Goal: Task Accomplishment & Management: Manage account settings

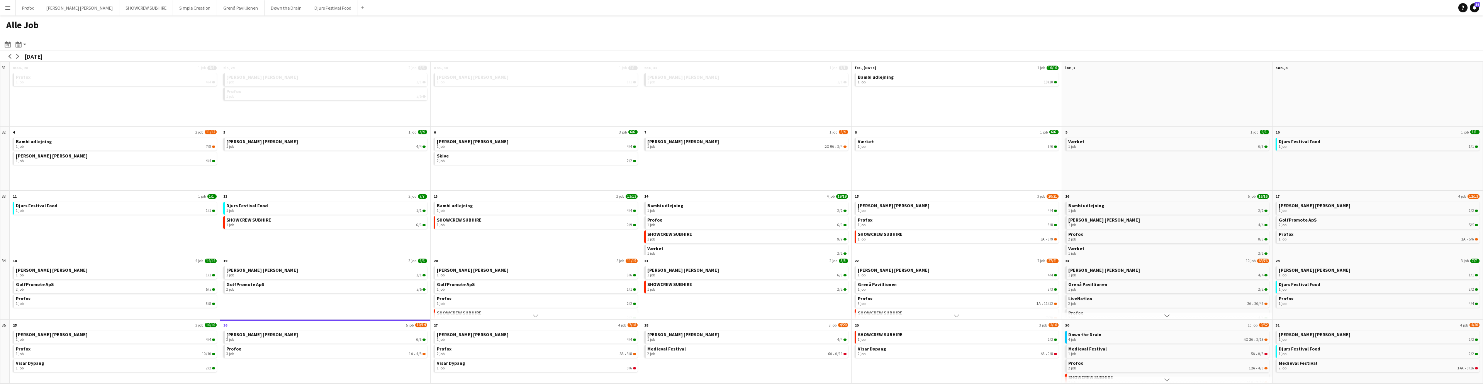
scroll to position [3, 0]
click at [1209, 338] on div "3 job 5I 1A • 3/12" at bounding box center [1167, 340] width 199 height 5
click at [1168, 338] on div "3 job 5I 1A • 3/12" at bounding box center [1167, 336] width 199 height 5
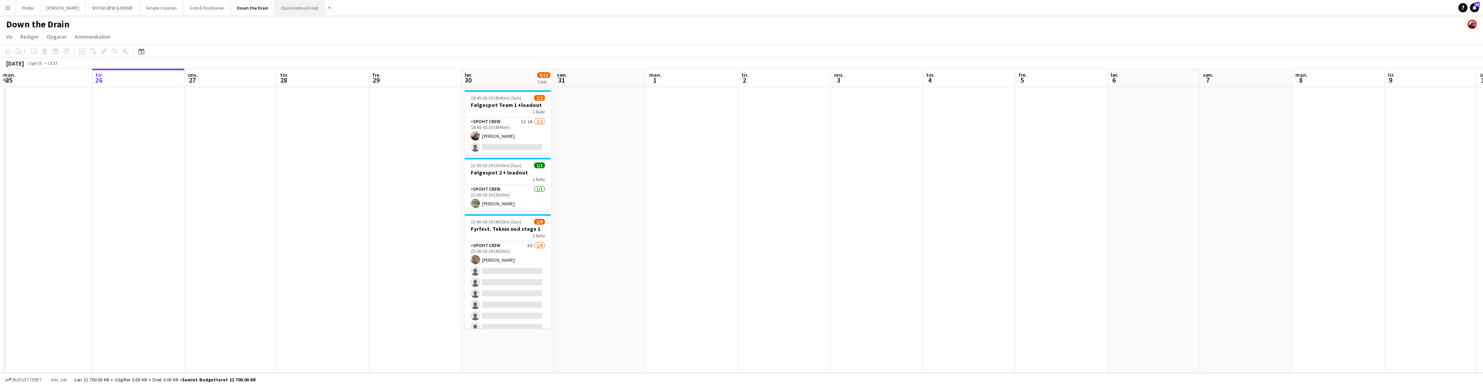
click at [302, 7] on button "Djurs Festival Food Luk" at bounding box center [300, 7] width 50 height 15
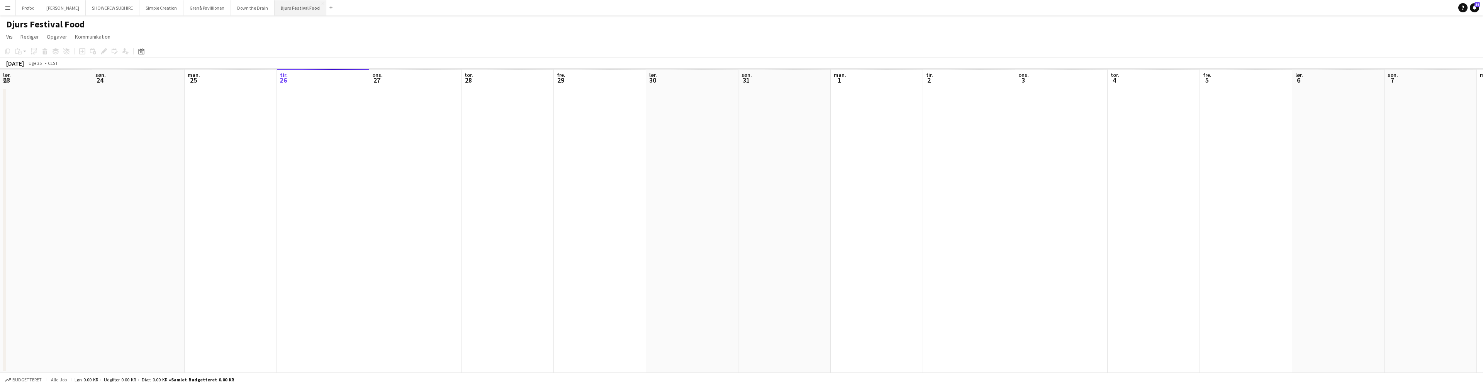
scroll to position [0, 185]
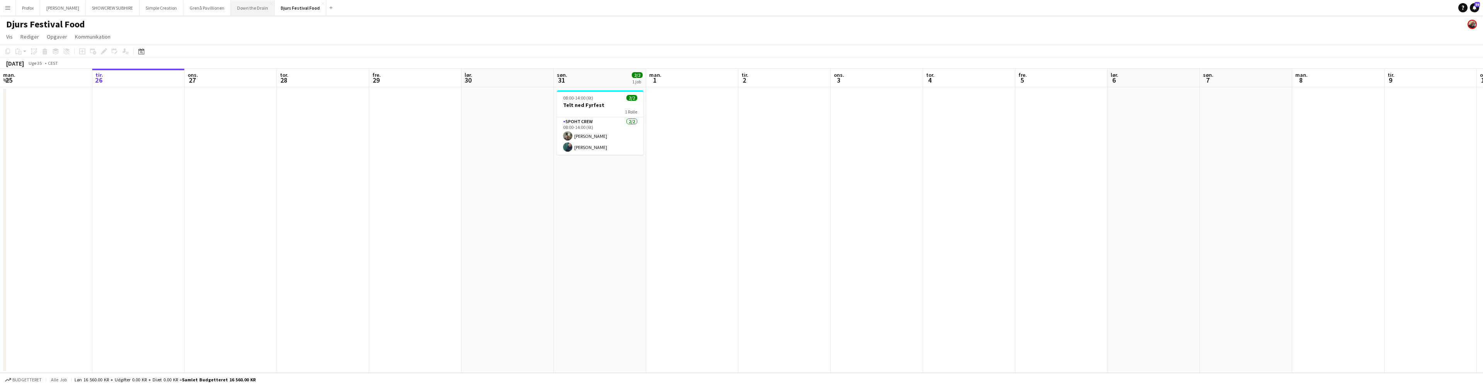
click at [267, 7] on button "Down the Drain Luk" at bounding box center [253, 7] width 44 height 15
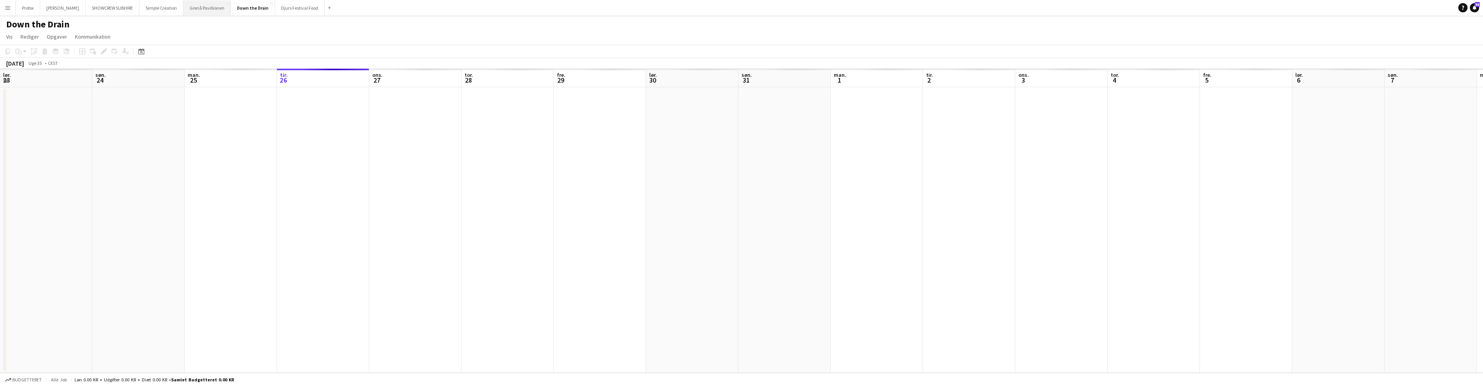
scroll to position [0, 185]
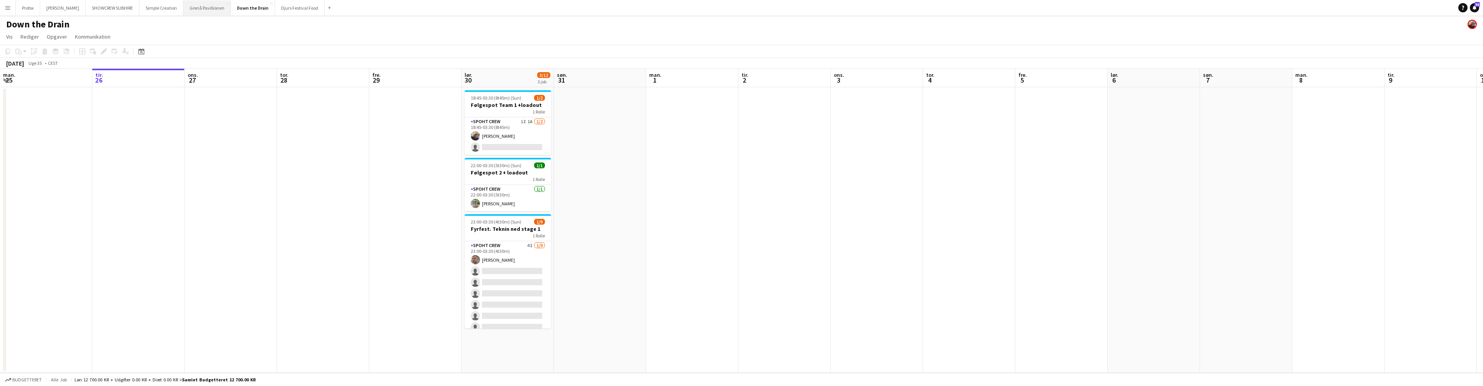
click at [218, 8] on button "Grenå Pavillionen Luk" at bounding box center [207, 7] width 48 height 15
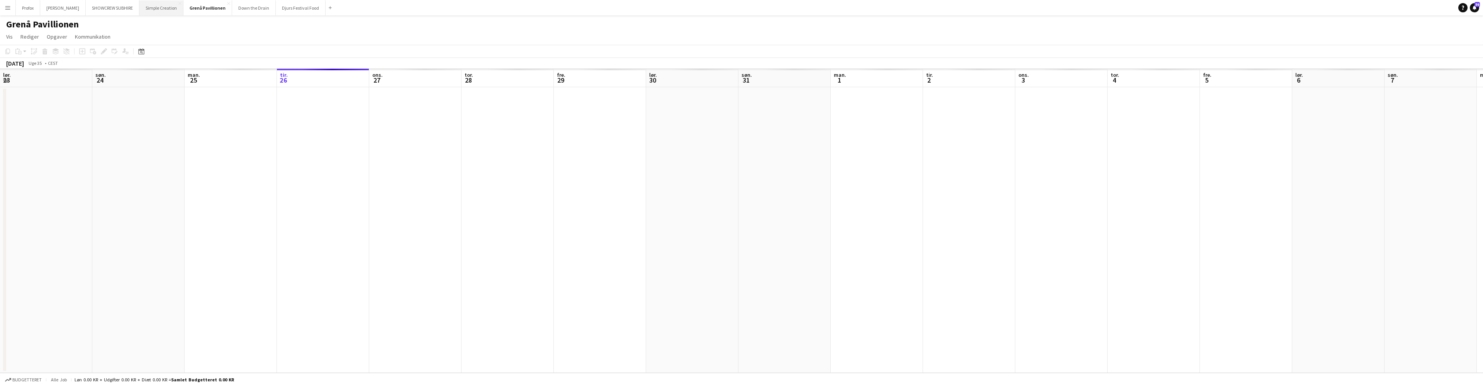
scroll to position [0, 185]
click at [157, 12] on button "Simple Creation Luk" at bounding box center [161, 7] width 44 height 15
click at [125, 10] on button "SHOWCREW SUBHIRE Luk" at bounding box center [113, 7] width 54 height 15
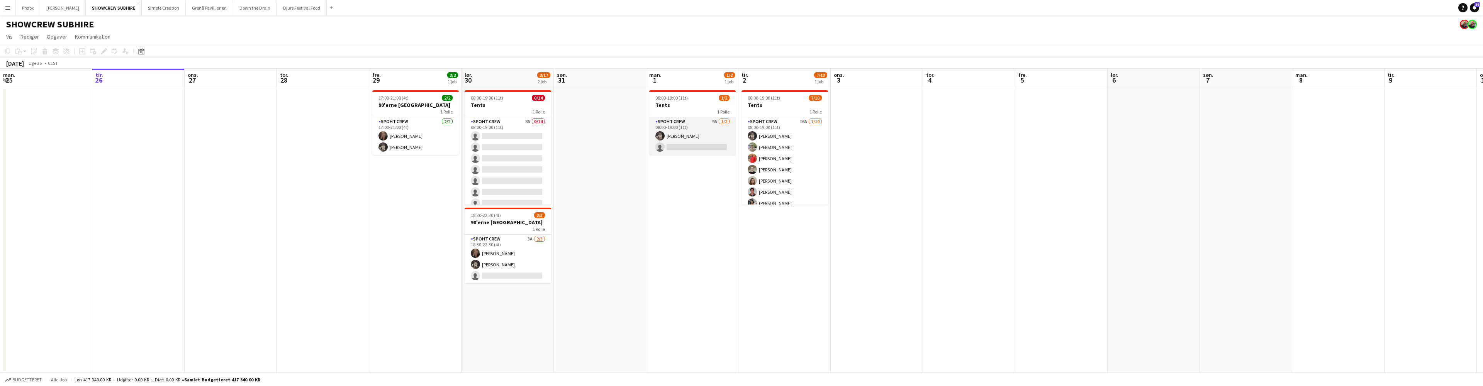
click at [714, 120] on app-card-role "Spoht Crew 9A 1/2 08:00-19:00 (11t) Mike Kasper Williamson single-neutral-actio…" at bounding box center [692, 135] width 87 height 37
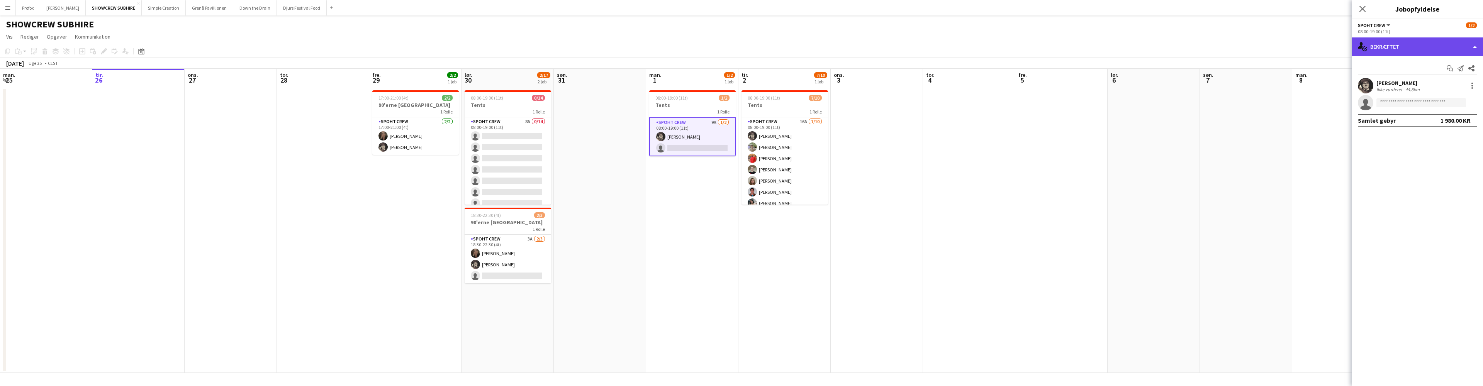
click at [1470, 46] on div "single-neutral-actions-check-2 Bekræftet" at bounding box center [1417, 46] width 131 height 19
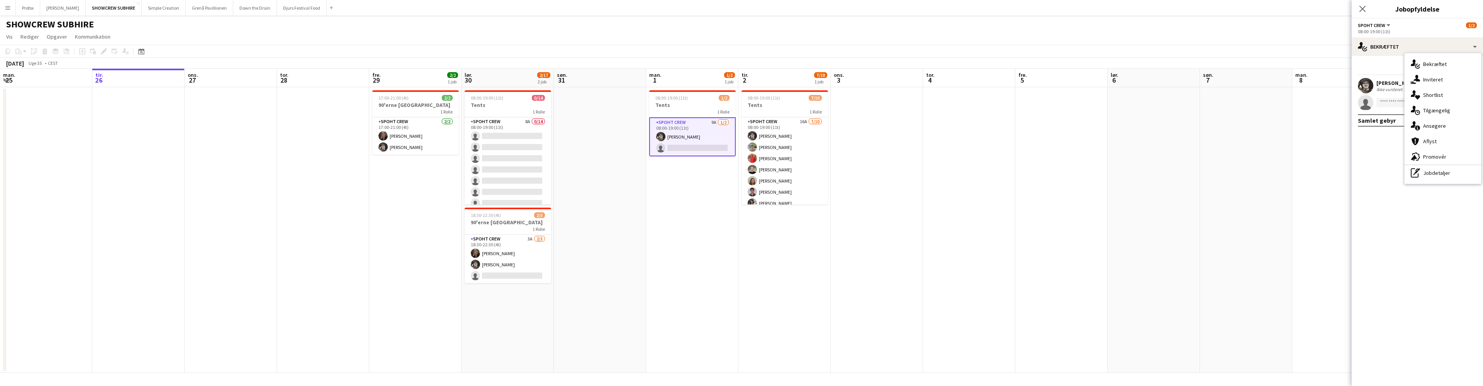
click at [1452, 129] on div "single-neutral-actions-information Ansøgere" at bounding box center [1443, 125] width 76 height 15
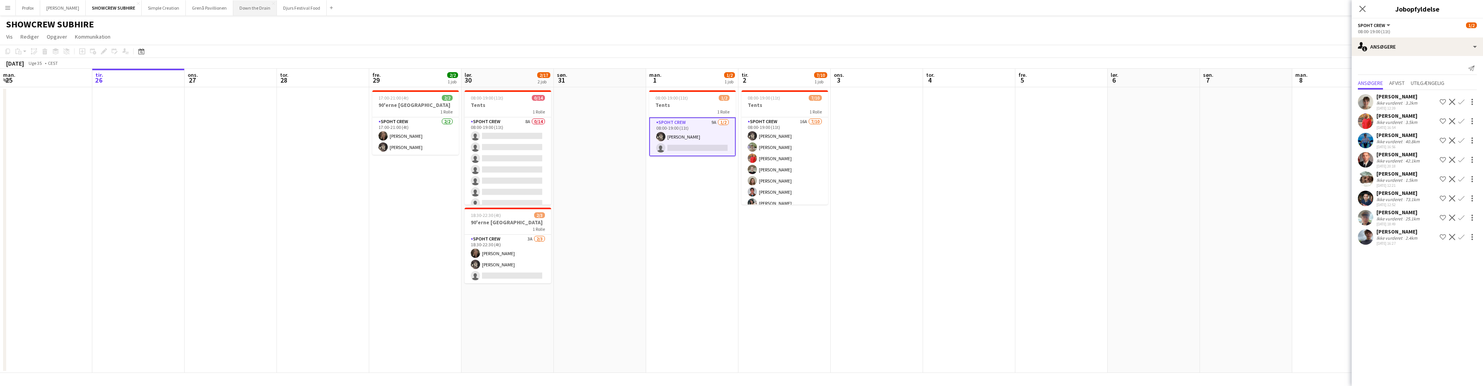
click at [257, 7] on button "Down the Drain Luk" at bounding box center [255, 7] width 44 height 15
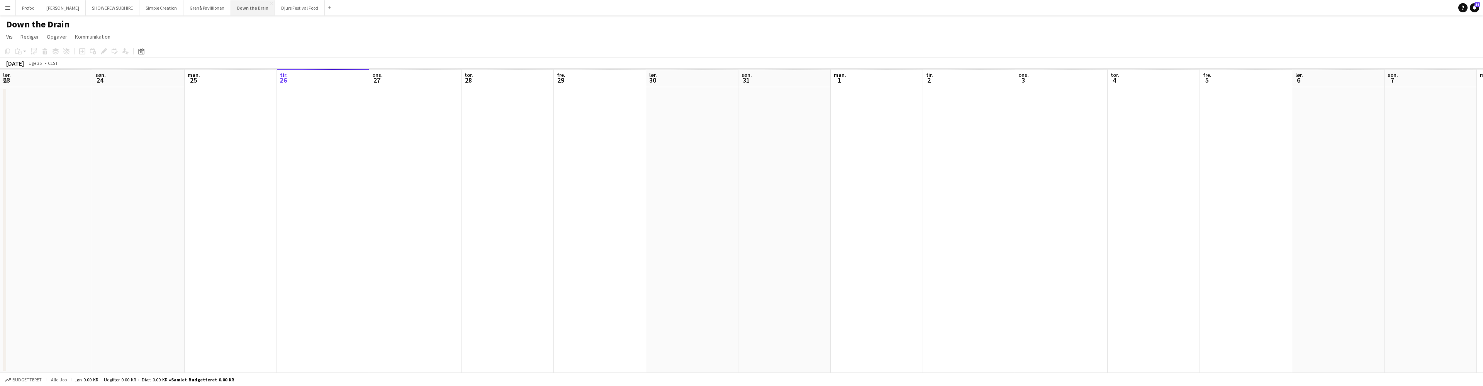
scroll to position [0, 185]
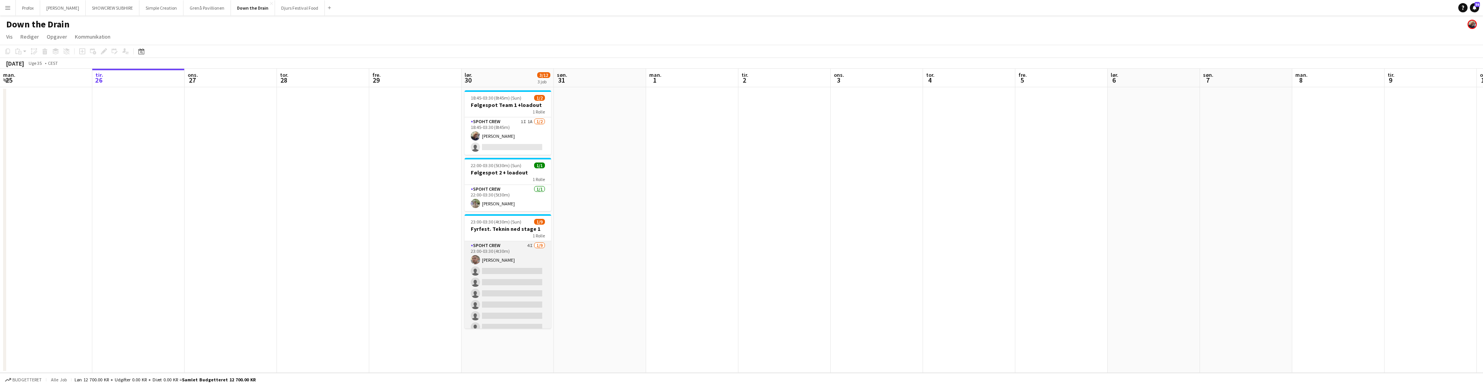
click at [526, 246] on app-card-role "Spoht Crew 4I [DATE] 23:00-03:30 (4t30m) [PERSON_NAME] single-neutral-actions s…" at bounding box center [508, 299] width 87 height 116
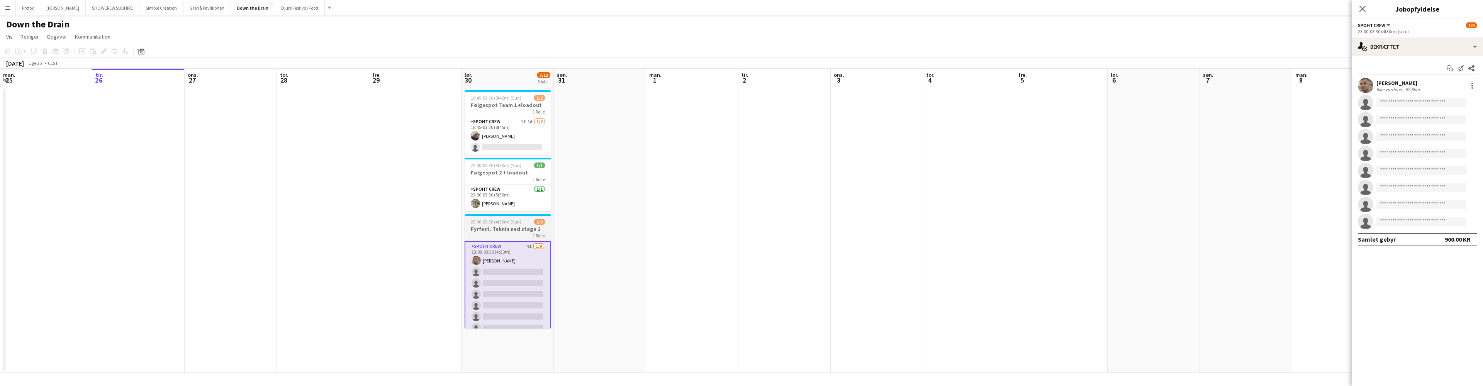
click at [533, 234] on span "1 Rolle" at bounding box center [539, 236] width 12 height 6
click at [525, 216] on app-job-card "23:00-03:30 (4t30m) (Sun) 1/9 Fyrfest. Teknin ned stage 1 1 Rolle Spoht Crew 4I…" at bounding box center [508, 271] width 87 height 114
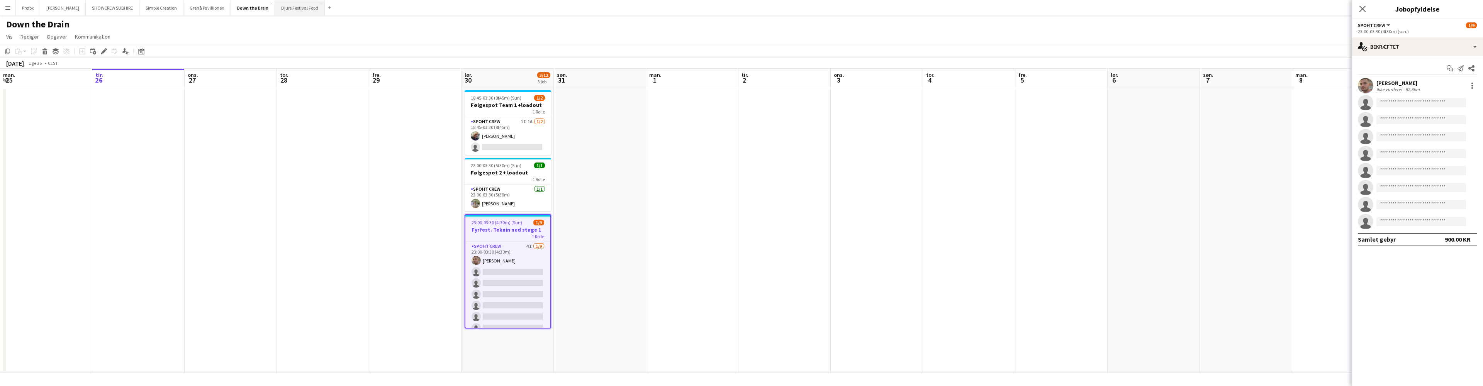
click at [302, 9] on button "Djurs Festival Food Luk" at bounding box center [300, 7] width 50 height 15
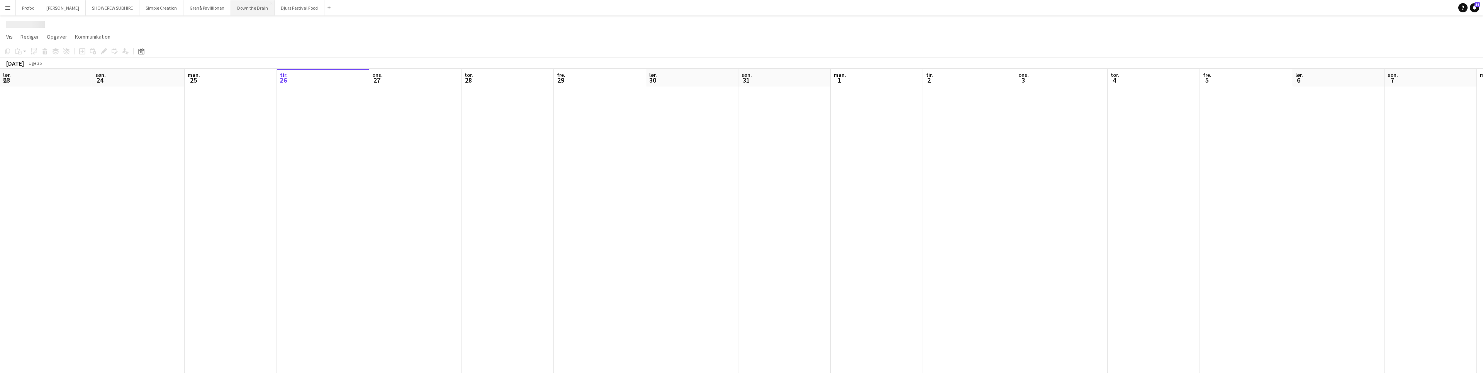
scroll to position [0, 185]
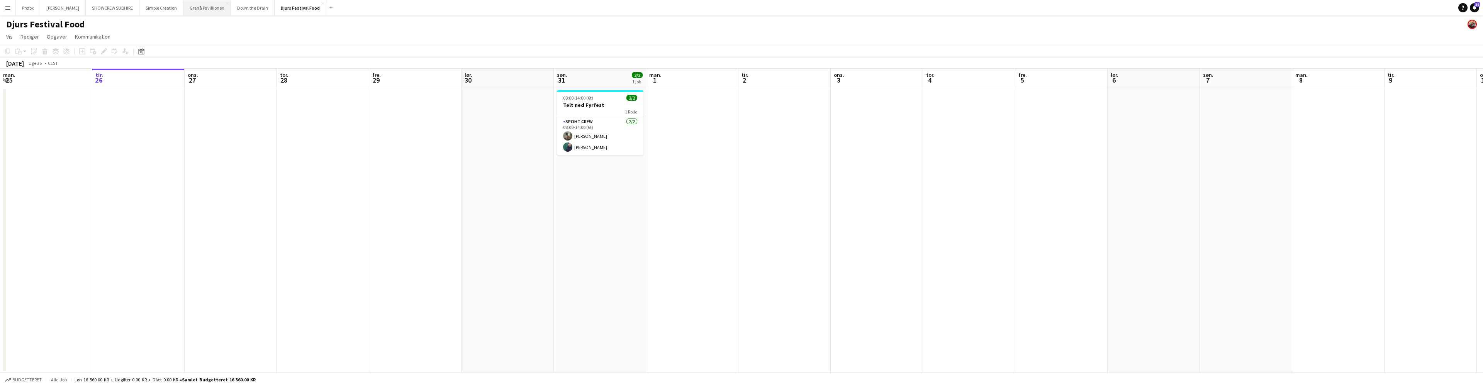
click at [215, 7] on button "Grenå Pavillionen Luk" at bounding box center [207, 7] width 48 height 15
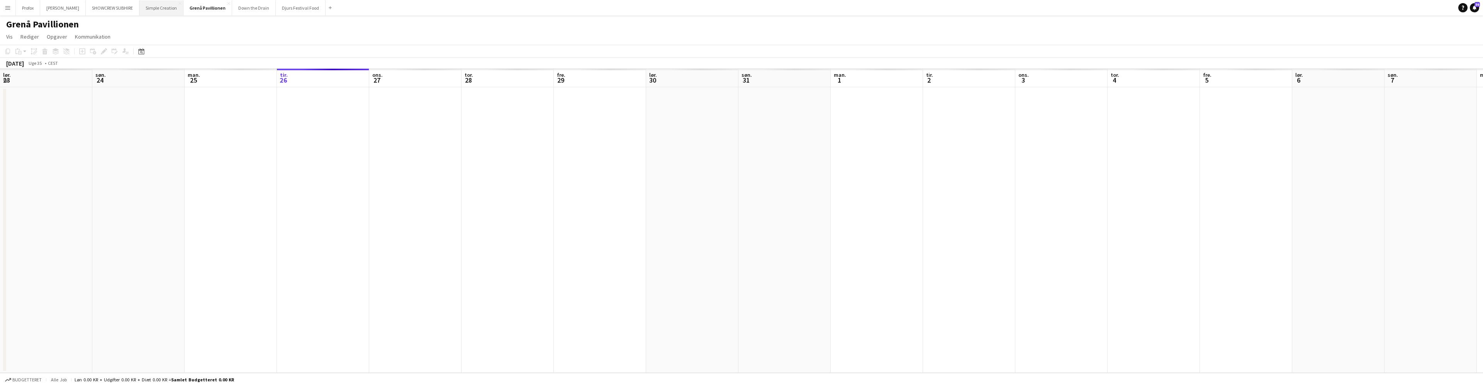
scroll to position [0, 185]
click at [183, 8] on button "Simple Creation Luk" at bounding box center [161, 7] width 44 height 15
click at [117, 8] on button "SHOWCREW SUBHIRE Luk" at bounding box center [113, 7] width 54 height 15
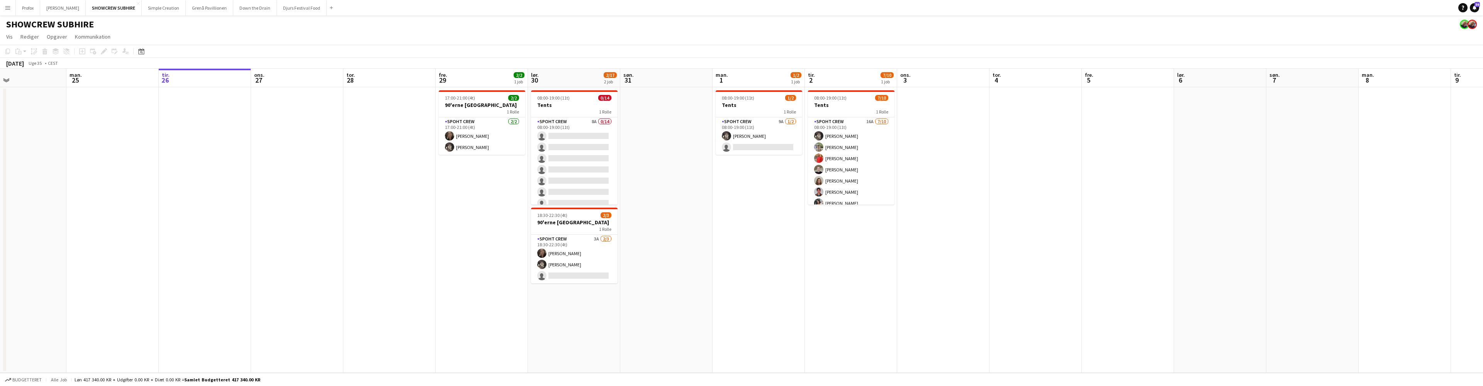
drag, startPoint x: 306, startPoint y: 77, endPoint x: 561, endPoint y: 77, distance: 255.3
click at [562, 77] on app-calendar-viewport "fre. 22 lør. 23 9/10 1 job søn. 24 man. 25 tir. 26 ons. 27 tor. 28 fre. 29 2/2 …" at bounding box center [741, 221] width 1483 height 304
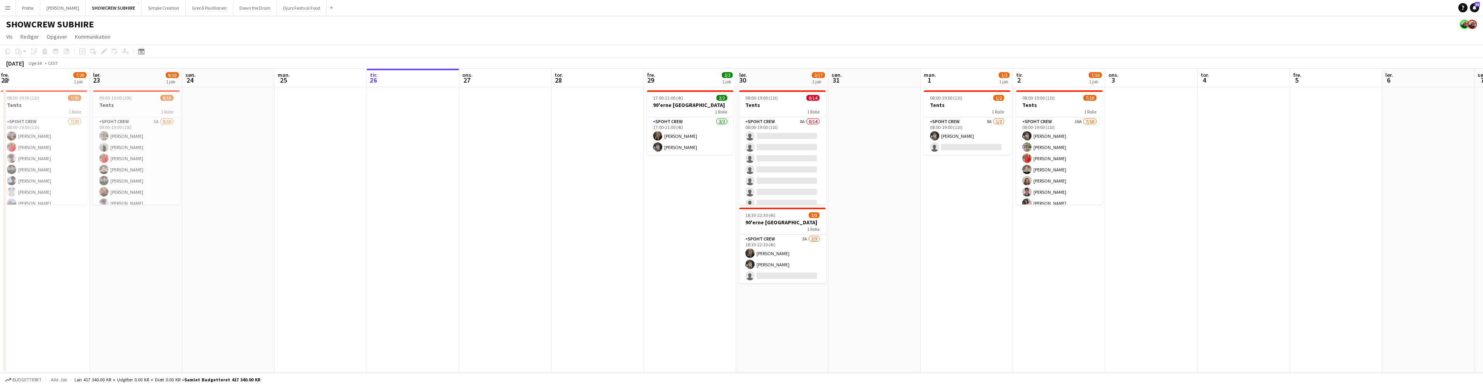
drag, startPoint x: 390, startPoint y: 80, endPoint x: 565, endPoint y: 78, distance: 175.0
click at [571, 78] on app-calendar-viewport "ons. 20 2/2 1 job tor. 21 2/2 1 job fre. 22 7/20 1 job lør. 23 9/10 1 job søn. …" at bounding box center [741, 221] width 1483 height 304
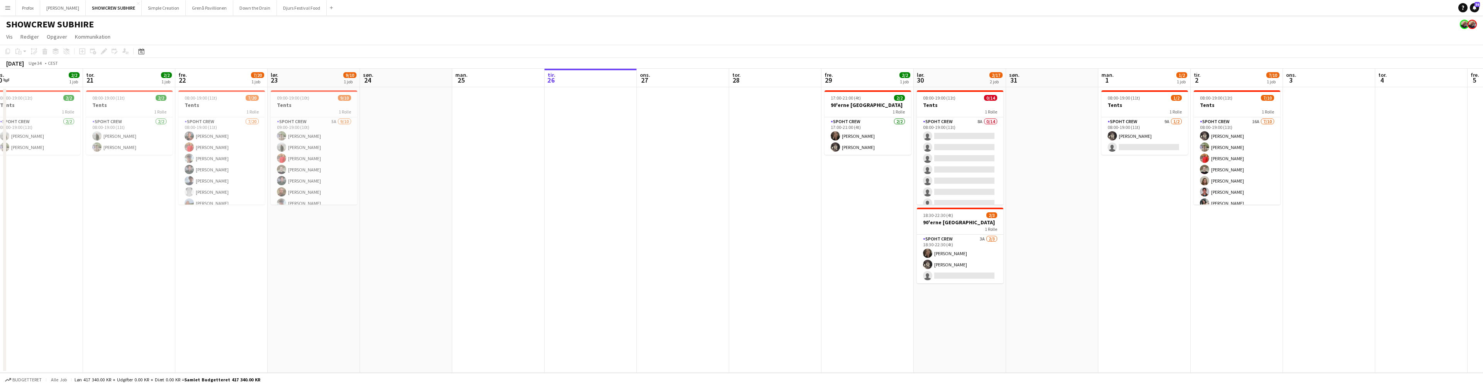
drag, startPoint x: 458, startPoint y: 80, endPoint x: 567, endPoint y: 76, distance: 109.4
click at [582, 76] on app-calendar-viewport "man. 18 tir. 19 ons. 20 2/2 1 job tor. 21 2/2 1 job fre. 22 7/20 1 job lør. 23 …" at bounding box center [741, 221] width 1483 height 304
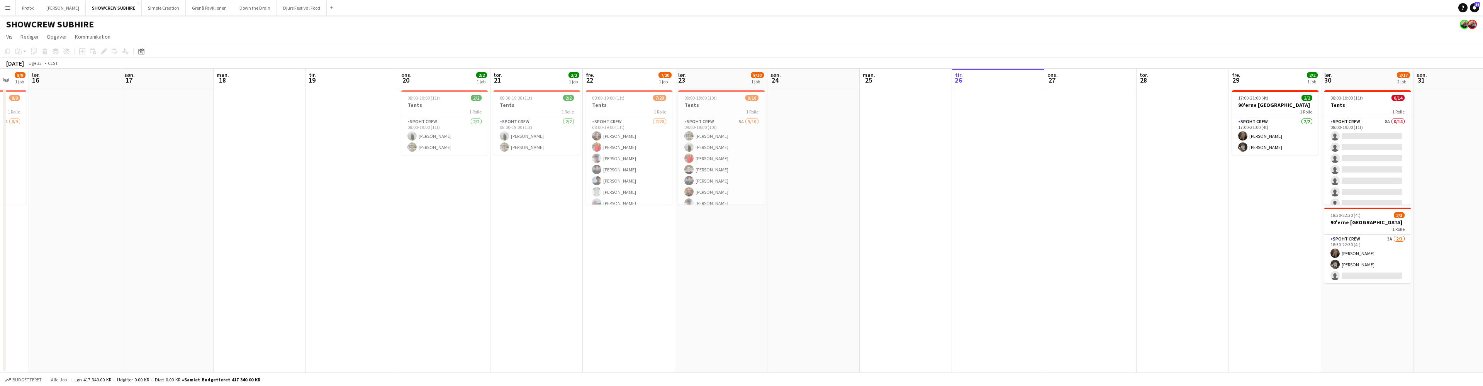
drag, startPoint x: 507, startPoint y: 81, endPoint x: 471, endPoint y: 80, distance: 36.0
click at [531, 80] on app-calendar-viewport "tor. 14 fre. 15 8/9 1 job lør. 16 søn. 17 man. 18 tir. 19 ons. 20 2/2 1 job tor…" at bounding box center [741, 221] width 1483 height 304
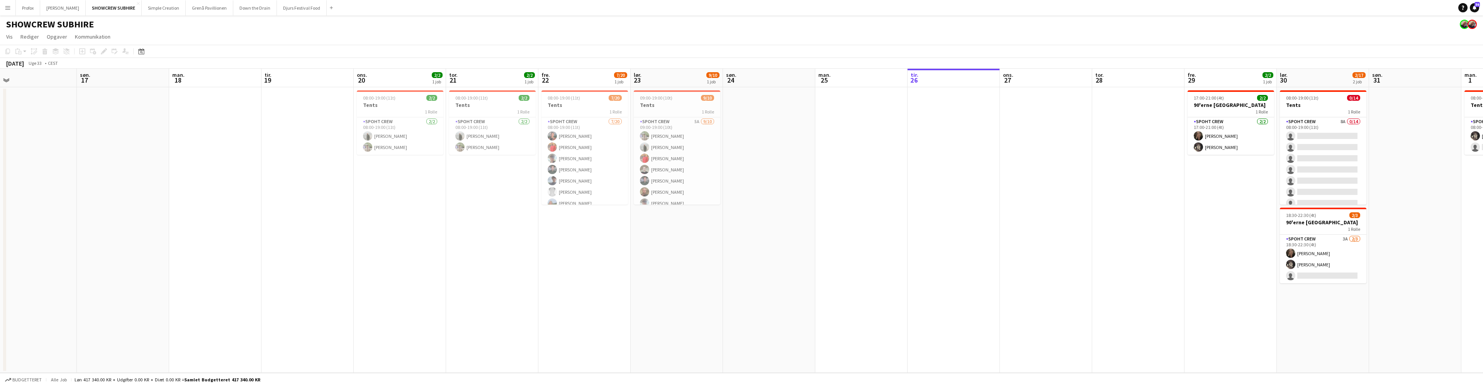
drag, startPoint x: 383, startPoint y: 78, endPoint x: 559, endPoint y: 82, distance: 175.8
click at [579, 81] on app-calendar-viewport "tor. 14 9/9 1 job fre. 15 8/9 1 job lør. 16 søn. 17 man. 18 tir. 19 ons. 20 2/2…" at bounding box center [741, 221] width 1483 height 304
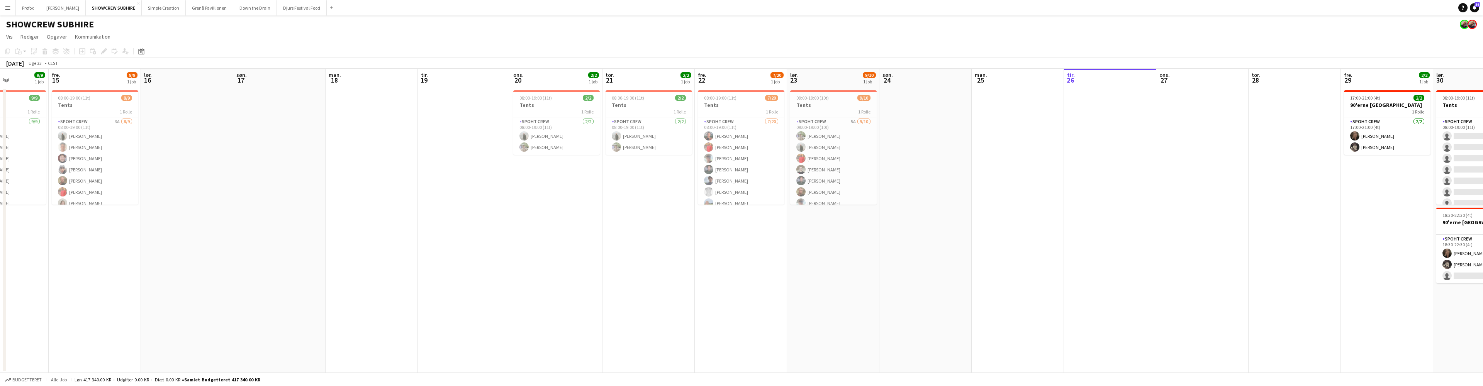
drag, startPoint x: 389, startPoint y: 81, endPoint x: 553, endPoint y: 87, distance: 164.6
click at [560, 87] on app-calendar-viewport "tir. 12 6/6 1 job ons. 13 9/9 1 job tor. 14 9/9 1 job fre. 15 8/9 1 job lør. 16…" at bounding box center [741, 221] width 1483 height 304
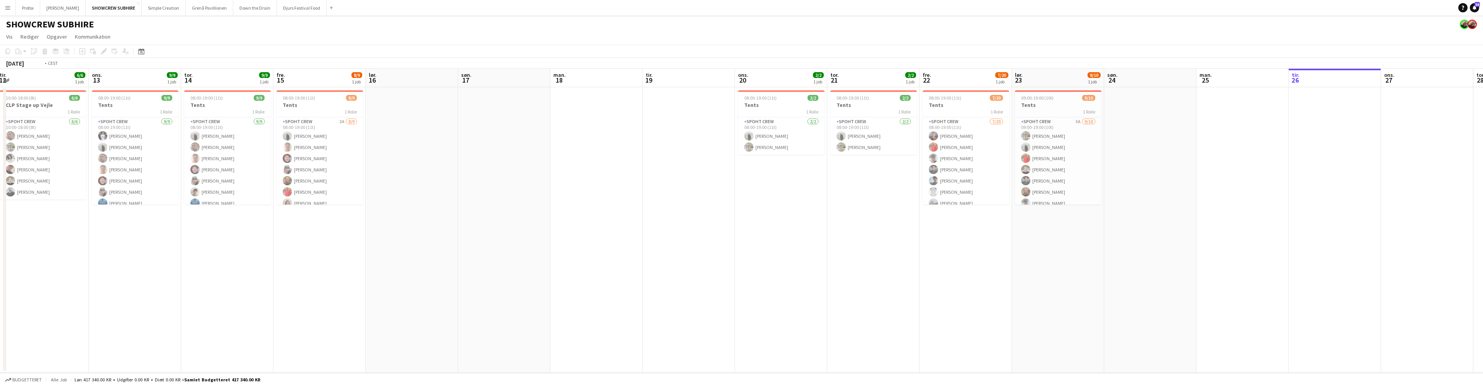
drag, startPoint x: 421, startPoint y: 78, endPoint x: 581, endPoint y: 85, distance: 160.1
click at [585, 85] on app-calendar-viewport "søn. 10 man. 11 tir. 12 6/6 1 job ons. 13 9/9 1 job tor. 14 9/9 1 job fre. 15 8…" at bounding box center [741, 221] width 1483 height 304
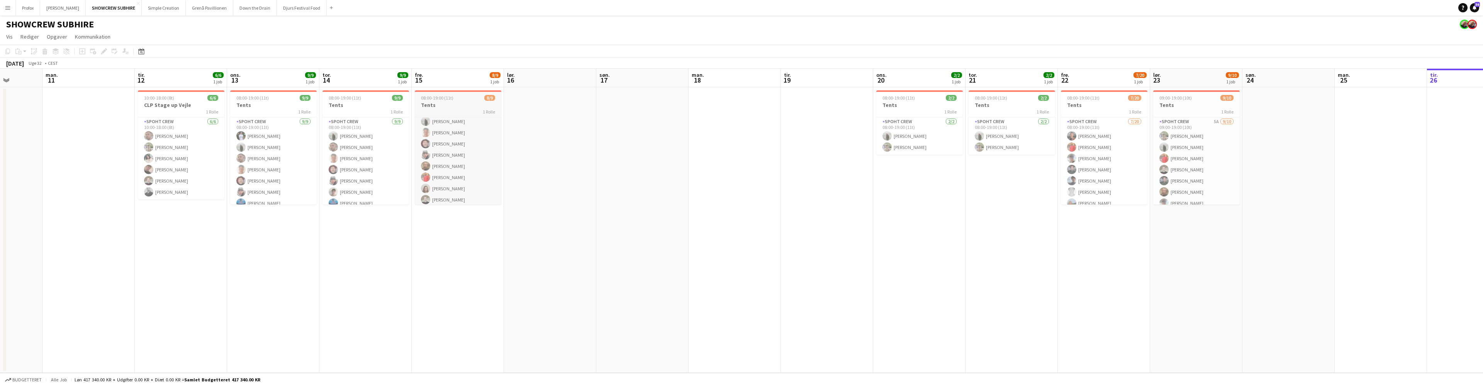
scroll to position [29, 0]
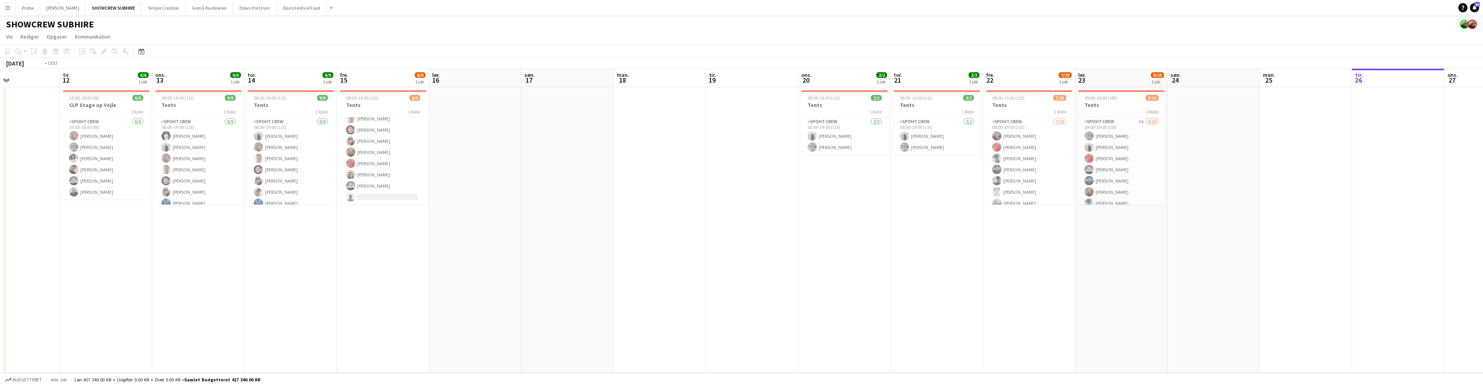
drag, startPoint x: 907, startPoint y: 77, endPoint x: 661, endPoint y: 65, distance: 246.7
click at [650, 69] on app-calendar-viewport "fre. 8 lør. 9 søn. 10 man. 11 tir. 12 6/6 1 job ons. 13 9/9 1 job tor. 14 9/9 1…" at bounding box center [741, 221] width 1483 height 304
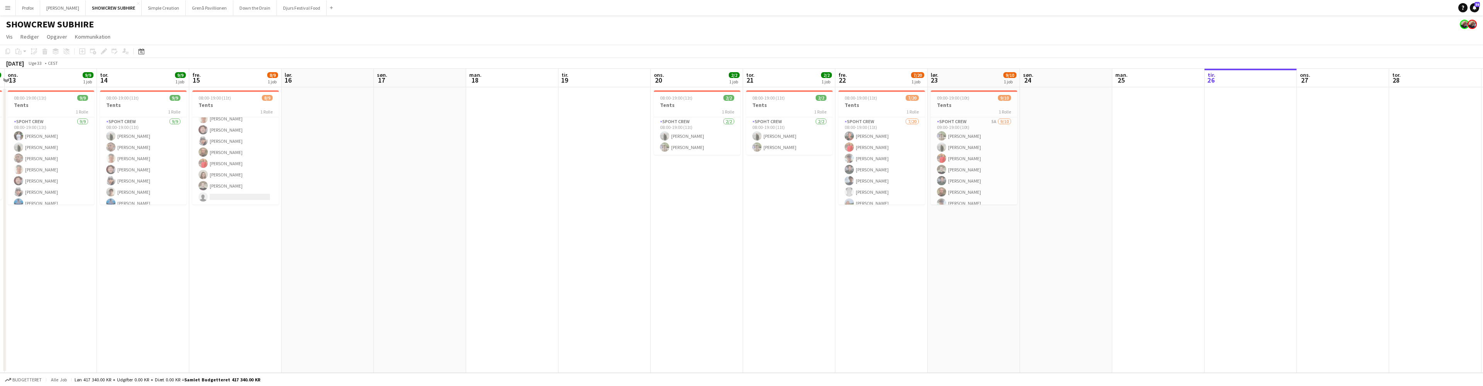
drag, startPoint x: 891, startPoint y: 90, endPoint x: 778, endPoint y: 87, distance: 112.8
click at [777, 87] on app-calendar-viewport "søn. 10 man. 11 tir. 12 6/6 1 job ons. 13 9/9 1 job tor. 14 9/9 1 job fre. 15 8…" at bounding box center [741, 221] width 1483 height 304
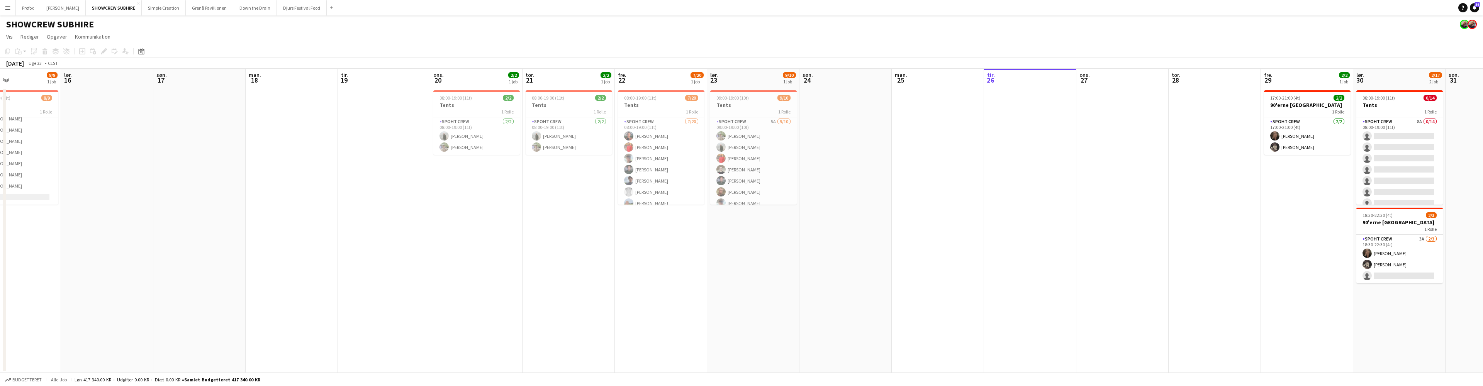
drag, startPoint x: 889, startPoint y: 88, endPoint x: 686, endPoint y: 71, distance: 204.2
click at [684, 74] on app-calendar-viewport "tir. 12 6/6 1 job ons. 13 9/9 1 job tor. 14 9/9 1 job fre. 15 8/9 1 job lør. 16…" at bounding box center [741, 221] width 1483 height 304
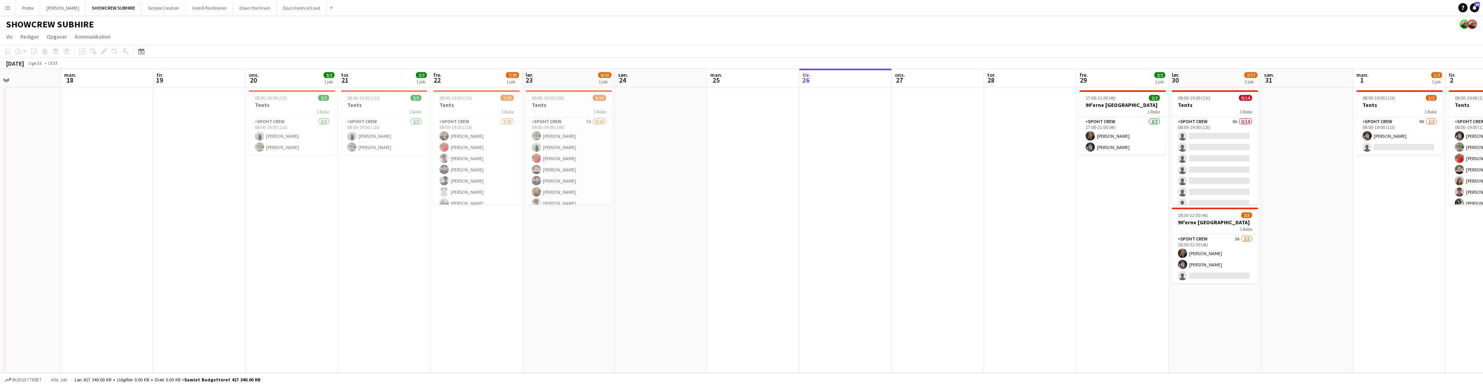
scroll to position [0, 309]
click at [8, 7] on app-icon "Menu" at bounding box center [8, 8] width 6 height 6
click at [104, 44] on link "Alle job" at bounding box center [116, 41] width 77 height 15
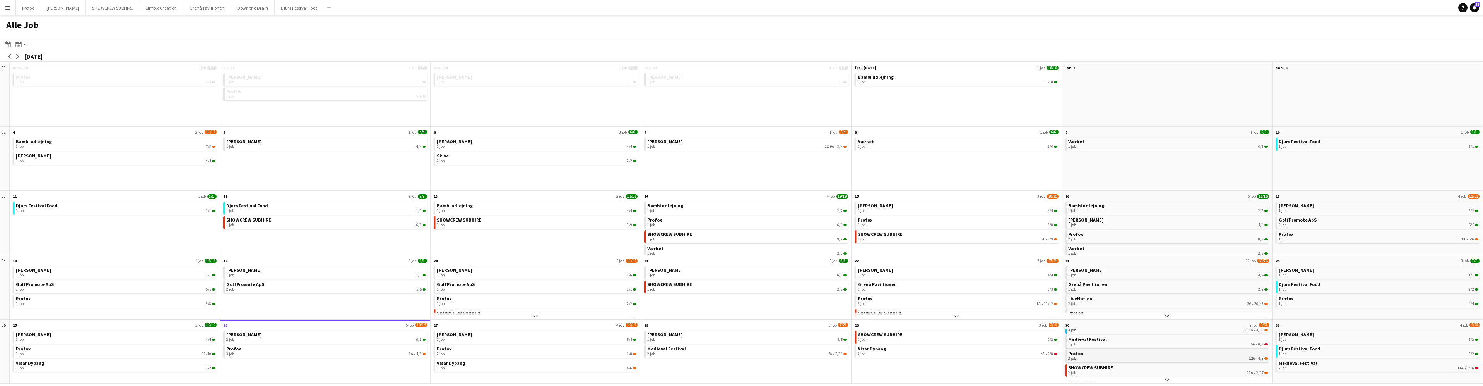
scroll to position [17, 0]
click at [1141, 350] on div "2 job 12A • 4/8" at bounding box center [1167, 352] width 199 height 5
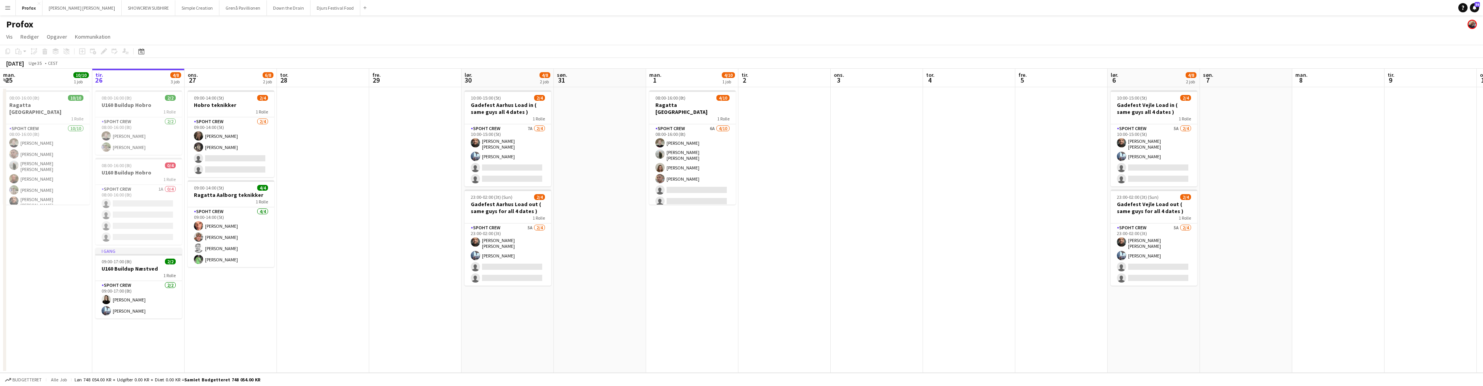
click at [3, 10] on button "Menu" at bounding box center [7, 7] width 15 height 15
click at [100, 42] on link "Alle job" at bounding box center [116, 41] width 77 height 15
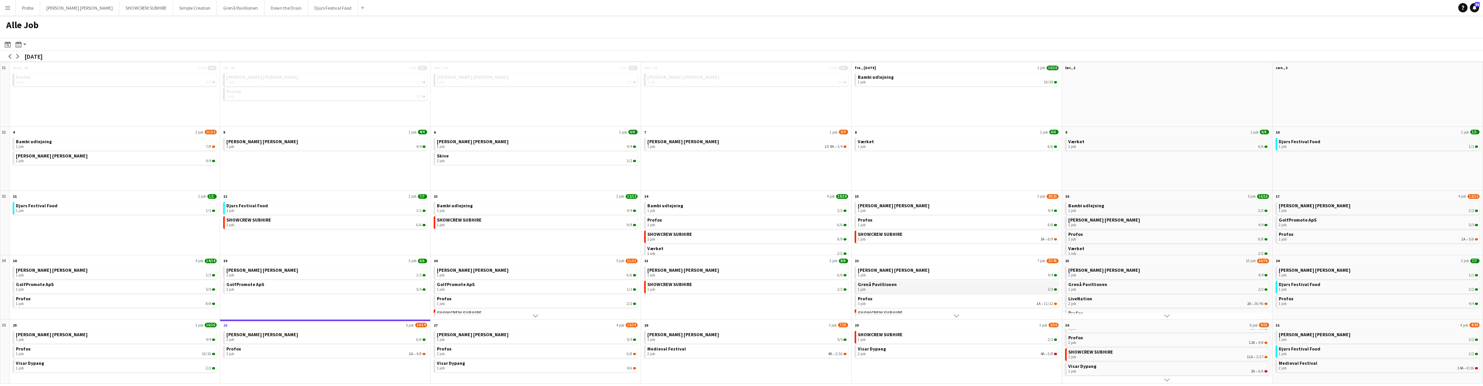
scroll to position [25, 0]
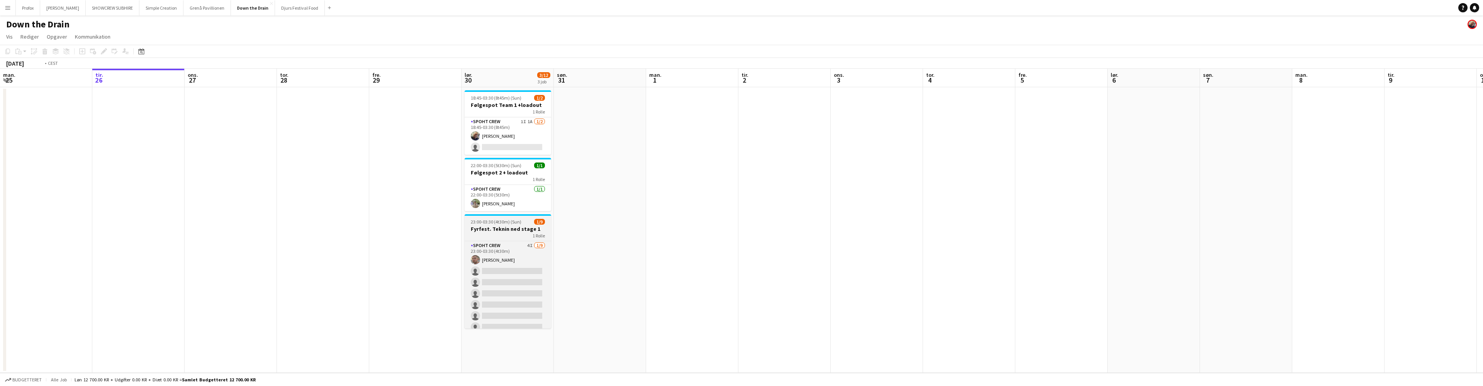
click at [508, 233] on div "1 Rolle" at bounding box center [508, 236] width 87 height 6
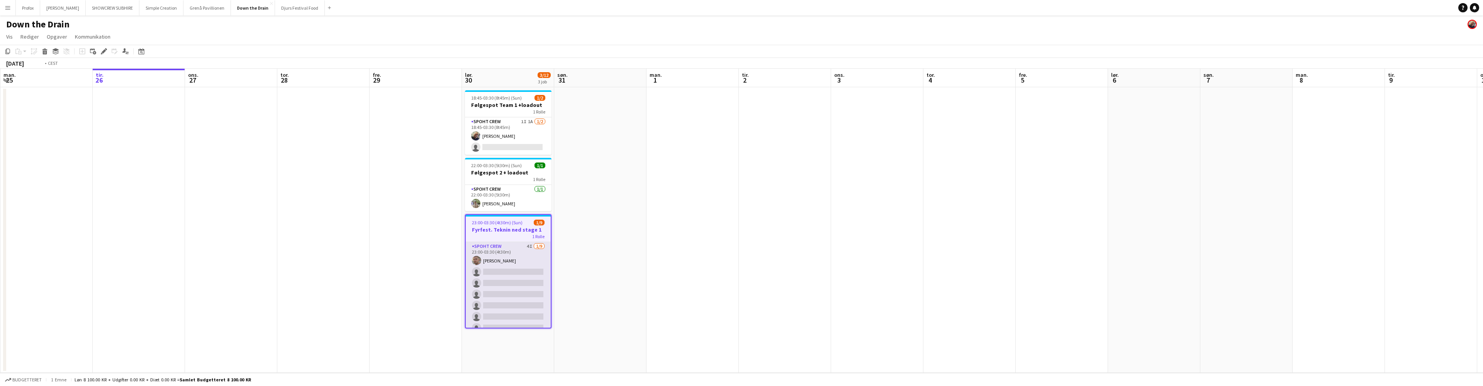
click at [526, 272] on app-card-role "Spoht Crew 4I [DATE] 23:00-03:30 (4t30m) [PERSON_NAME] single-neutral-actions s…" at bounding box center [508, 300] width 85 height 116
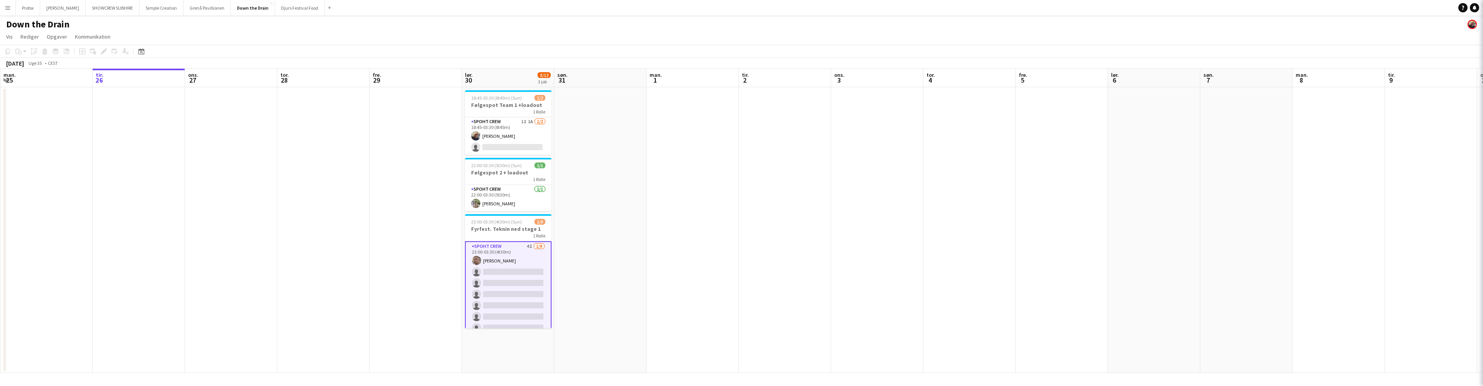
scroll to position [0, 185]
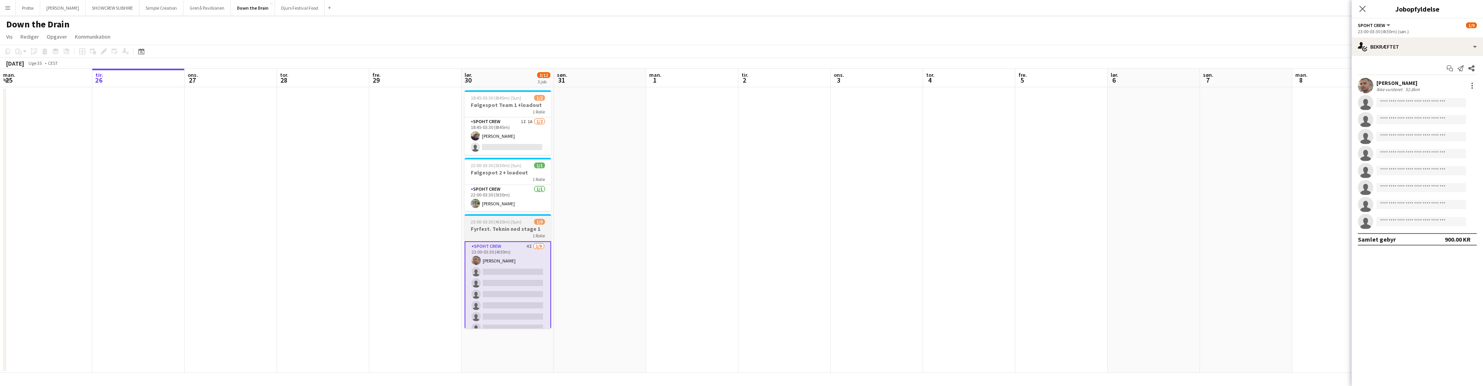
click at [509, 234] on div "1 Rolle" at bounding box center [508, 236] width 87 height 6
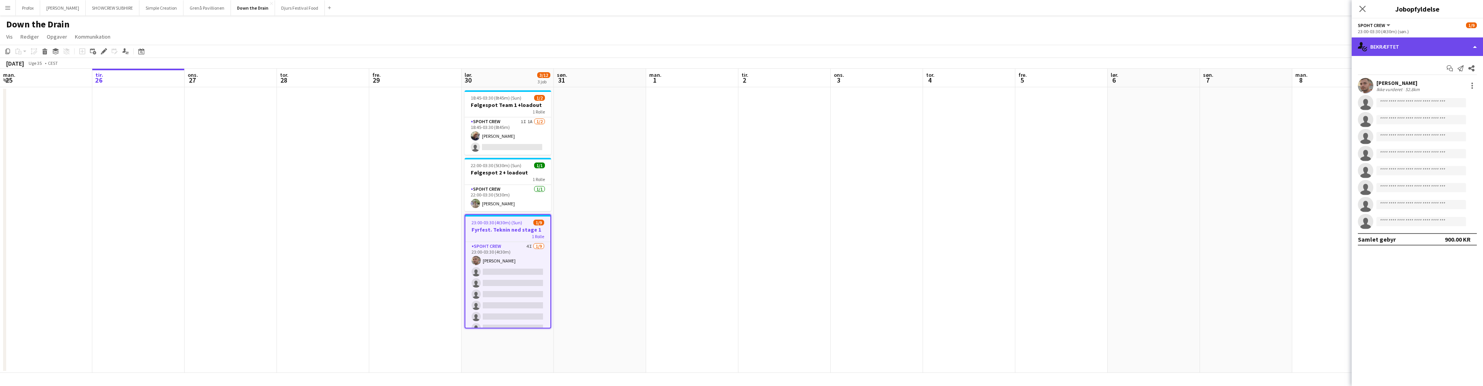
click at [1476, 45] on div "single-neutral-actions-check-2 Bekræftet" at bounding box center [1417, 46] width 131 height 19
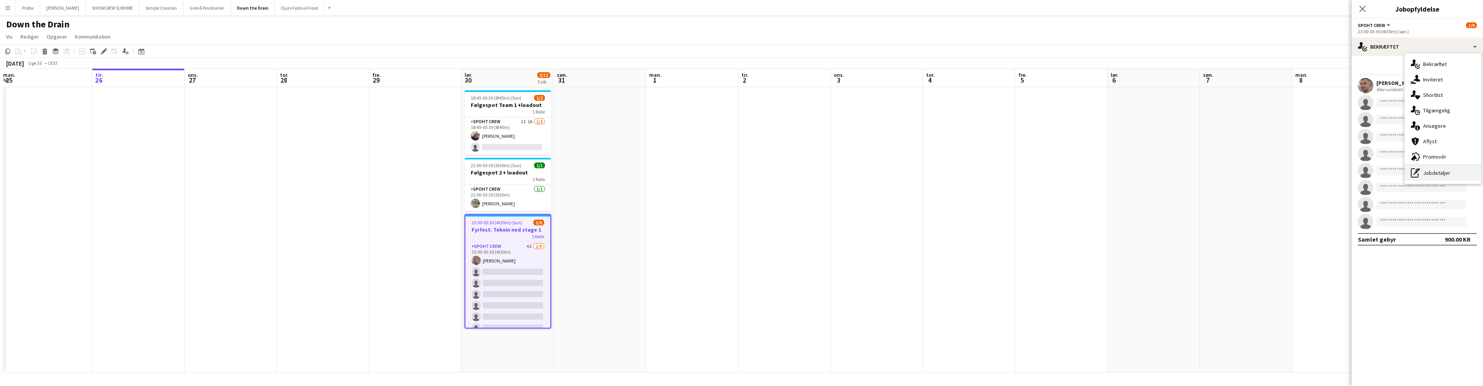
click at [1459, 170] on div "pen-write Jobdetaljer" at bounding box center [1443, 172] width 76 height 15
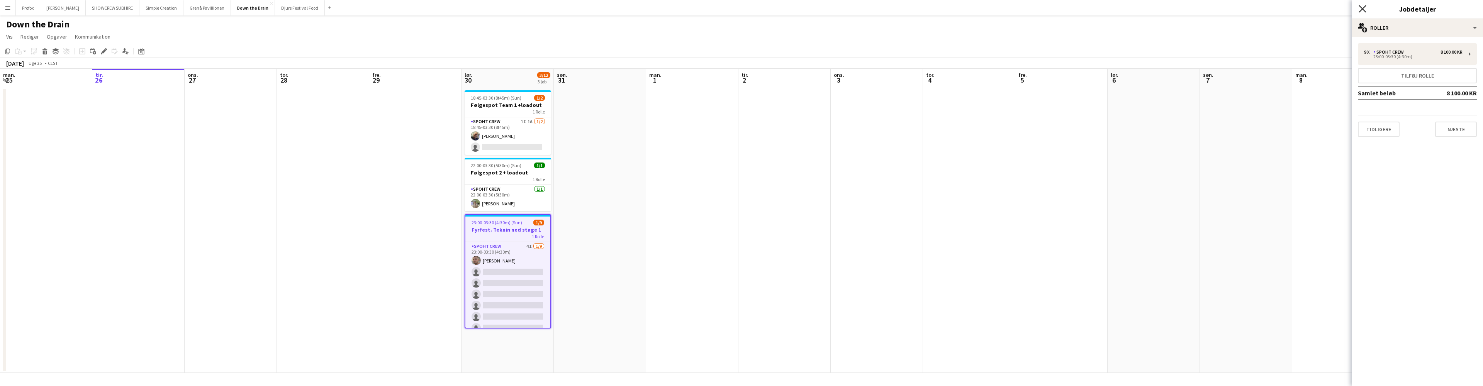
click at [1363, 7] on icon "Luk pop-in" at bounding box center [1362, 8] width 7 height 7
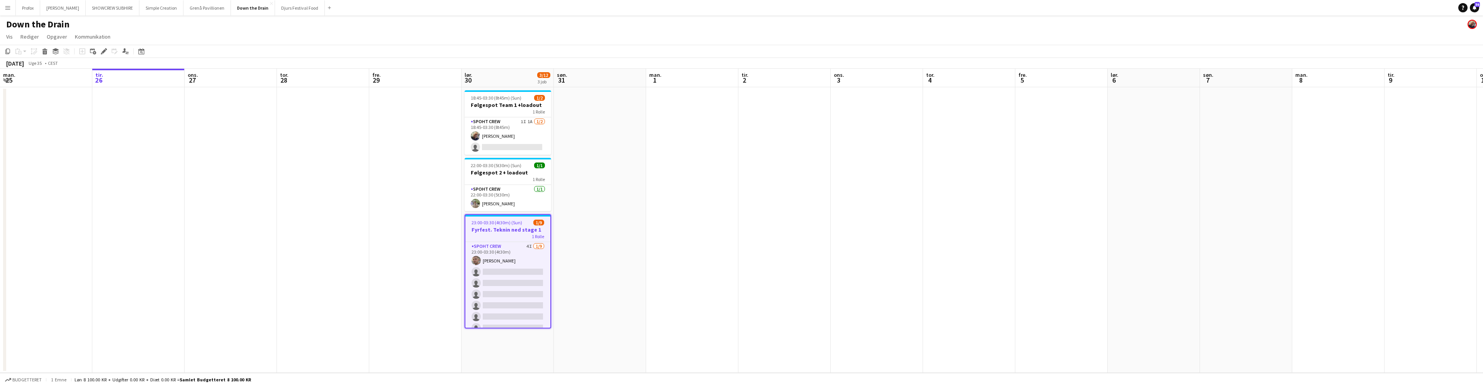
click at [512, 226] on app-job-card "23:00-03:30 (4t30m) (Sun) 1/9 Fyrfest. Teknin ned stage 1 1 Rolle Spoht Crew 4I…" at bounding box center [508, 271] width 87 height 114
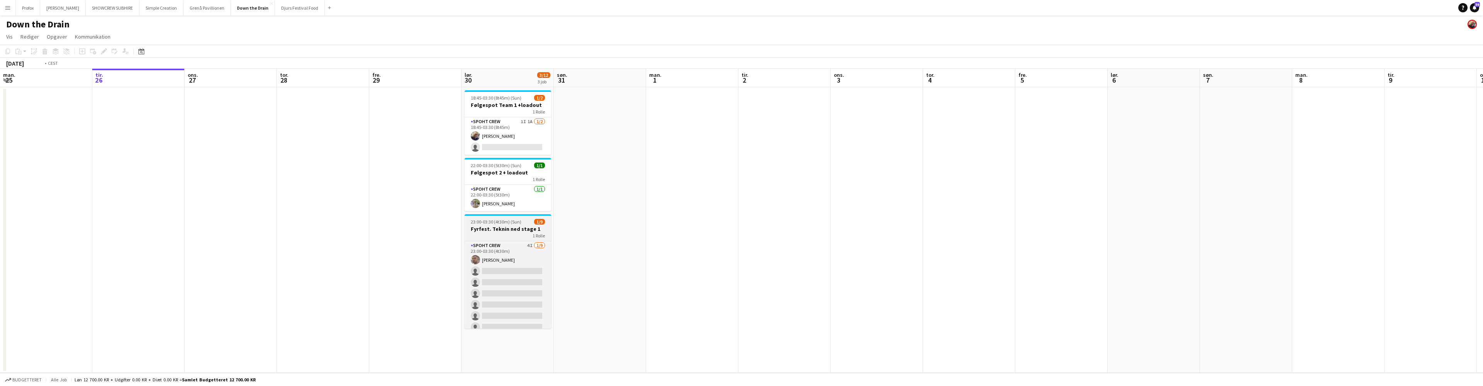
click at [501, 232] on app-job-card "23:00-03:30 (4t30m) (Sun) 1/9 Fyrfest. Teknin ned stage 1 1 Rolle Spoht Crew 4I…" at bounding box center [508, 271] width 87 height 114
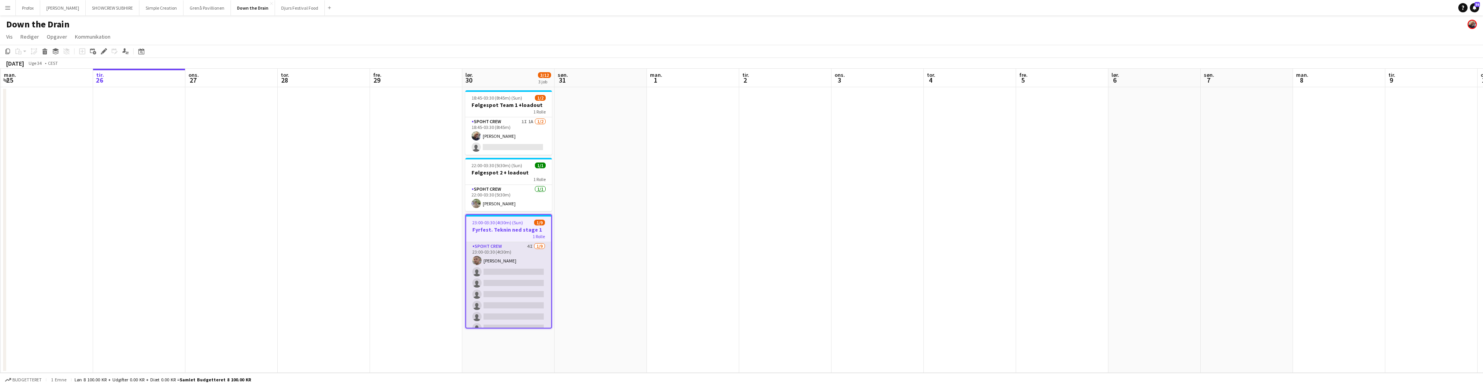
scroll to position [0, 183]
click at [535, 245] on app-card-role "Spoht Crew 4I [DATE] 23:00-03:30 (4t30m) [PERSON_NAME] single-neutral-actions s…" at bounding box center [509, 300] width 85 height 116
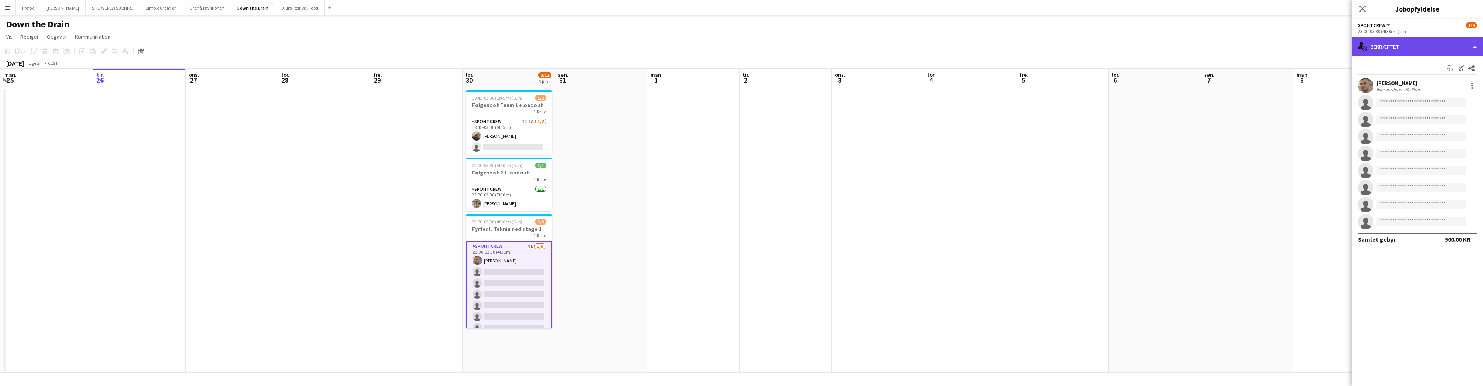
click at [1479, 49] on div "single-neutral-actions-check-2 Bekræftet" at bounding box center [1417, 46] width 131 height 19
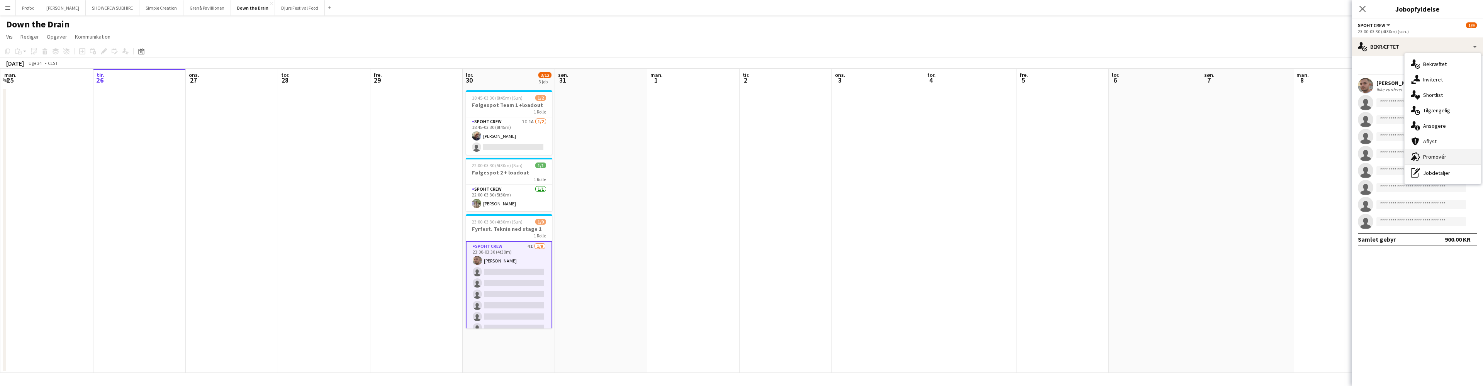
click at [1443, 158] on div "advertising-megaphone Promovér" at bounding box center [1443, 156] width 76 height 15
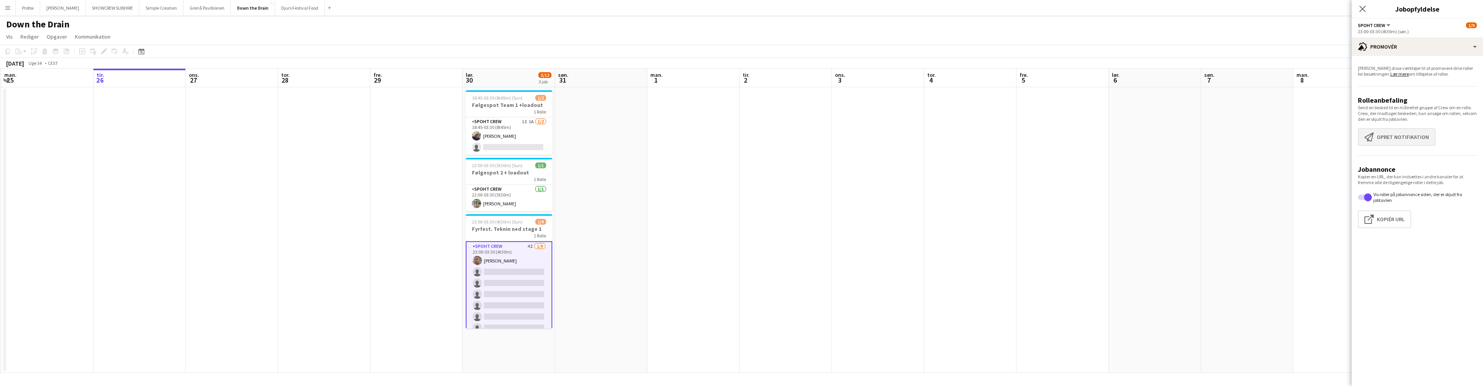
click at [1411, 138] on button "Opret notifikation Opret notifikation" at bounding box center [1397, 137] width 78 height 18
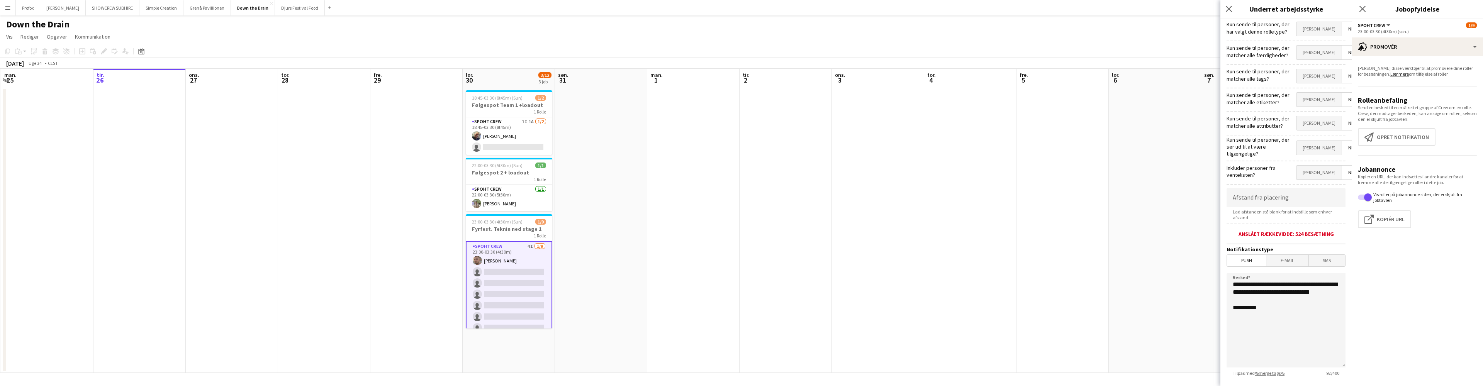
scroll to position [45, 0]
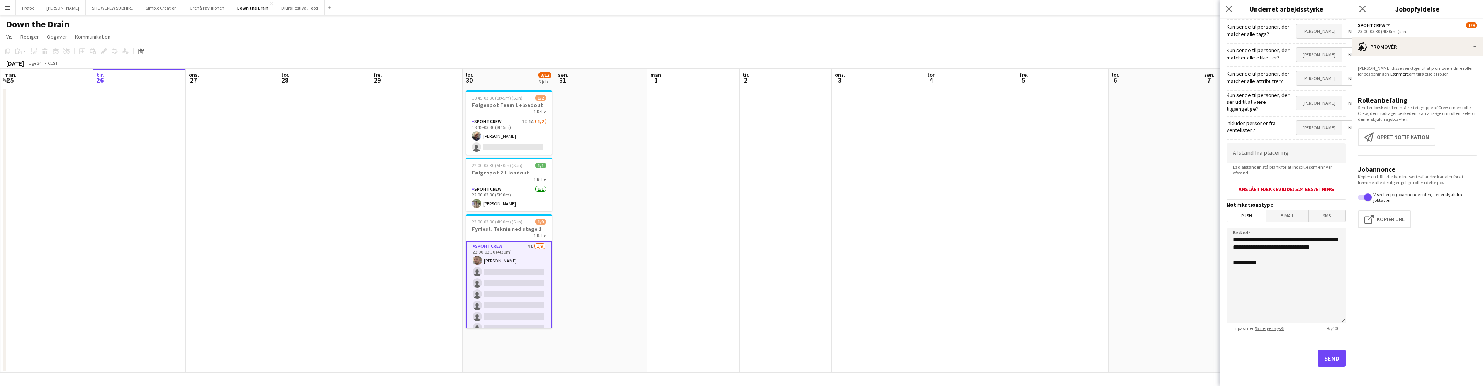
click at [1328, 357] on button "Send" at bounding box center [1332, 358] width 28 height 17
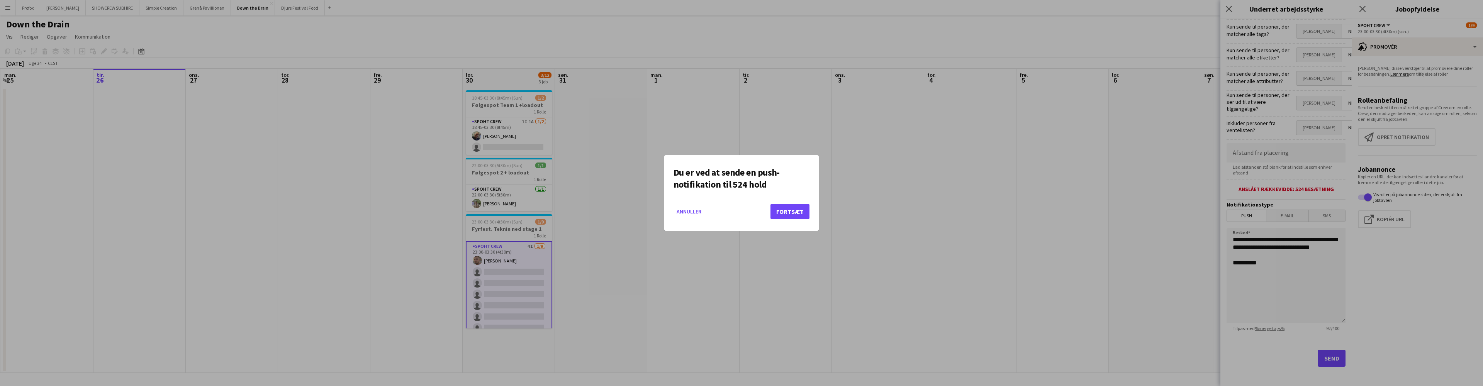
click at [794, 213] on button "Fortsæt" at bounding box center [790, 211] width 39 height 15
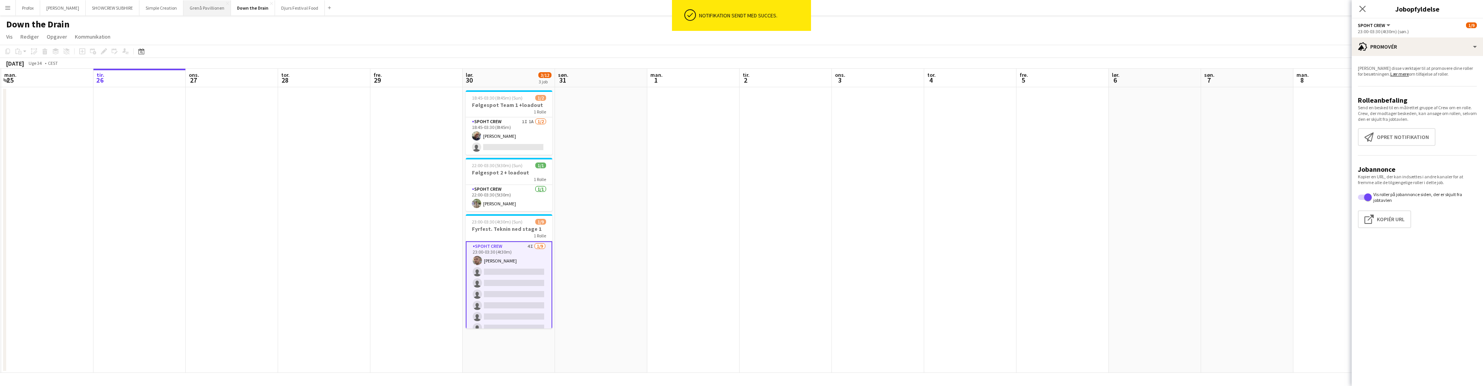
click at [205, 8] on button "Grenå Pavillionen Luk" at bounding box center [207, 7] width 48 height 15
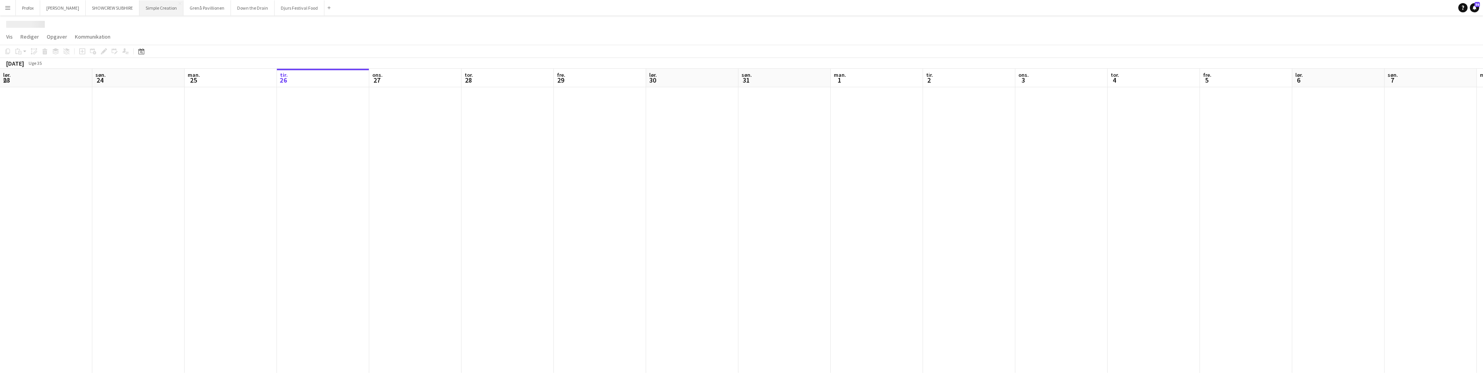
scroll to position [0, 185]
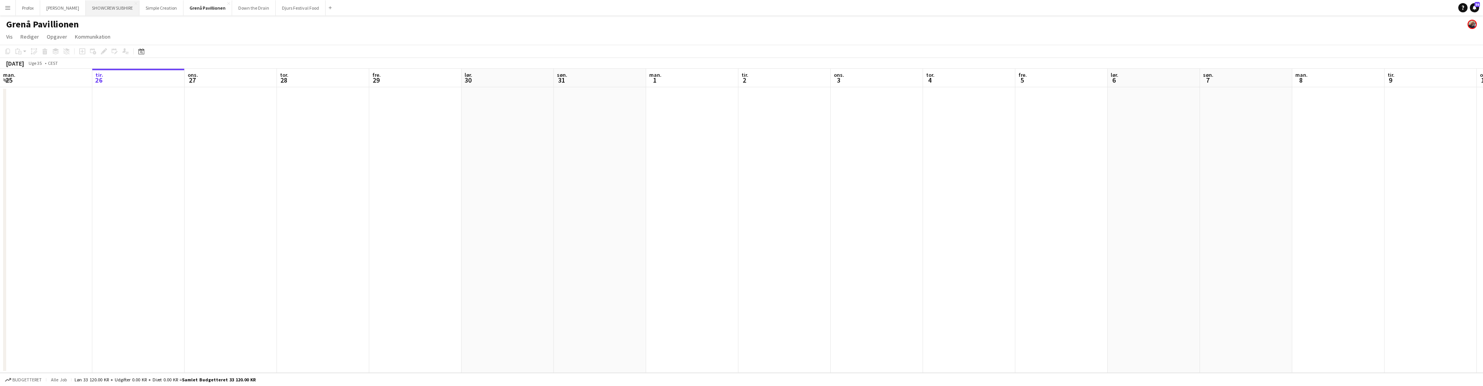
drag, startPoint x: 166, startPoint y: 8, endPoint x: 133, endPoint y: 8, distance: 32.8
click at [165, 9] on button "Simple Creation Luk" at bounding box center [161, 7] width 44 height 15
click at [128, 9] on button "SHOWCREW SUBHIRE Luk" at bounding box center [113, 7] width 54 height 15
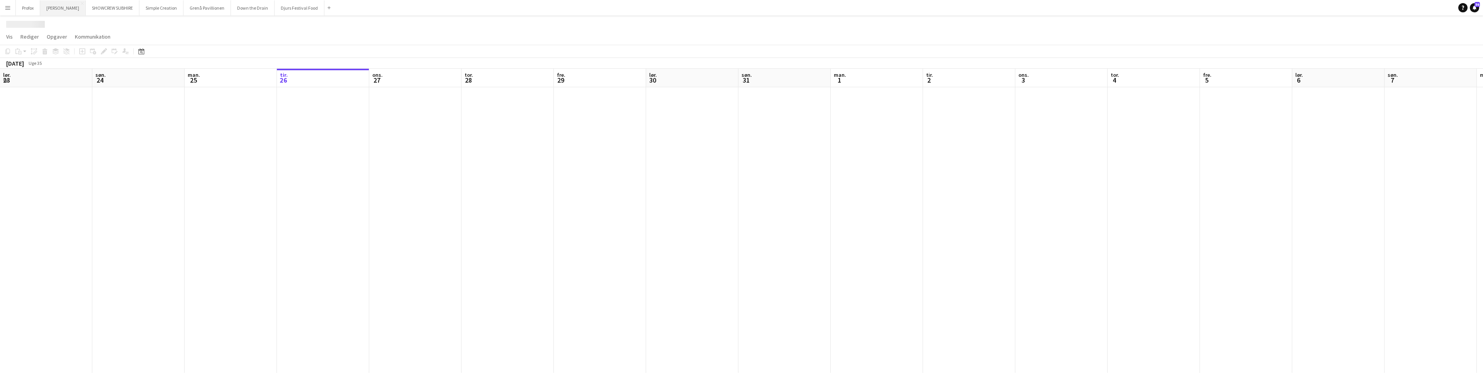
scroll to position [0, 185]
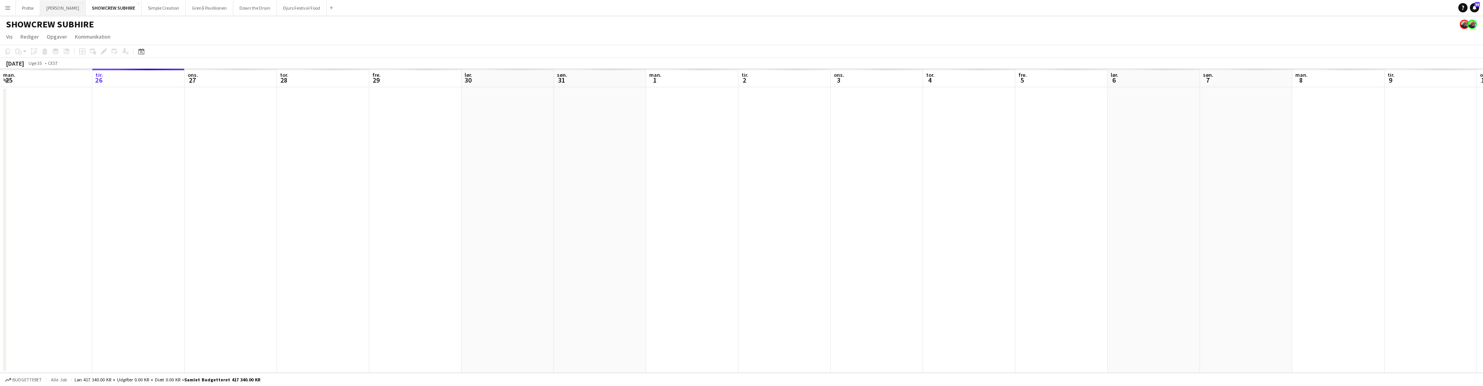
click at [77, 9] on button "[PERSON_NAME]" at bounding box center [63, 7] width 46 height 15
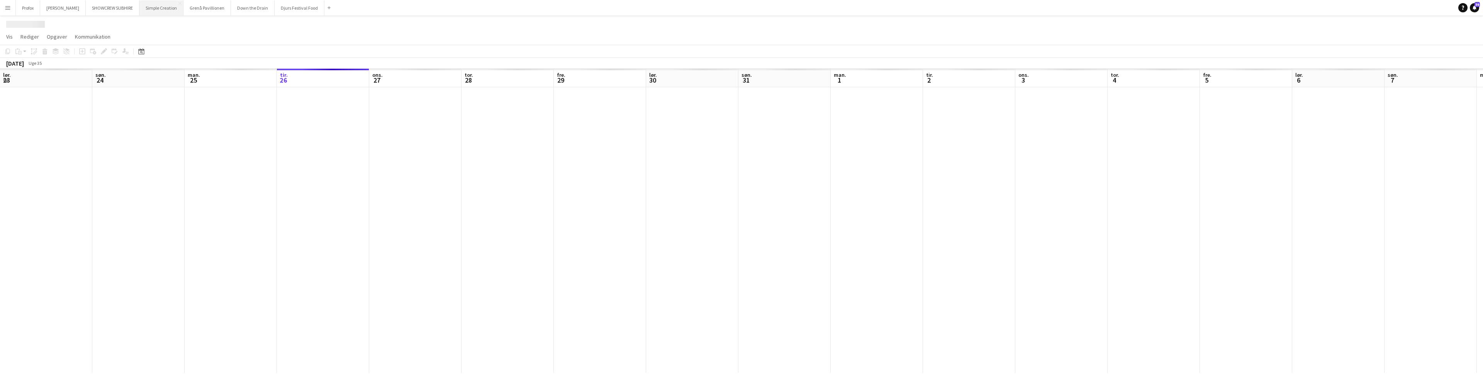
scroll to position [0, 185]
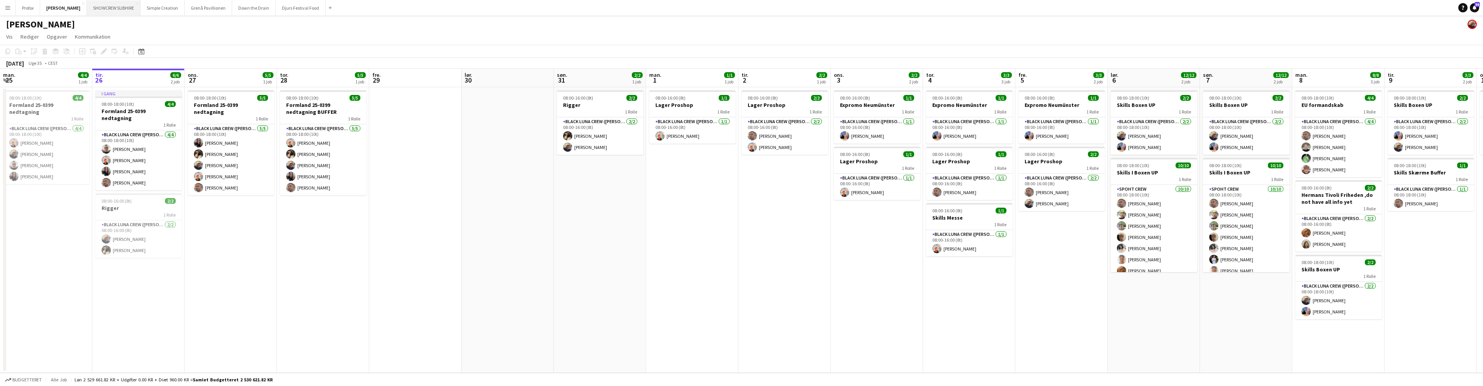
click at [126, 8] on button "SHOWCREW SUBHIRE Luk" at bounding box center [114, 7] width 54 height 15
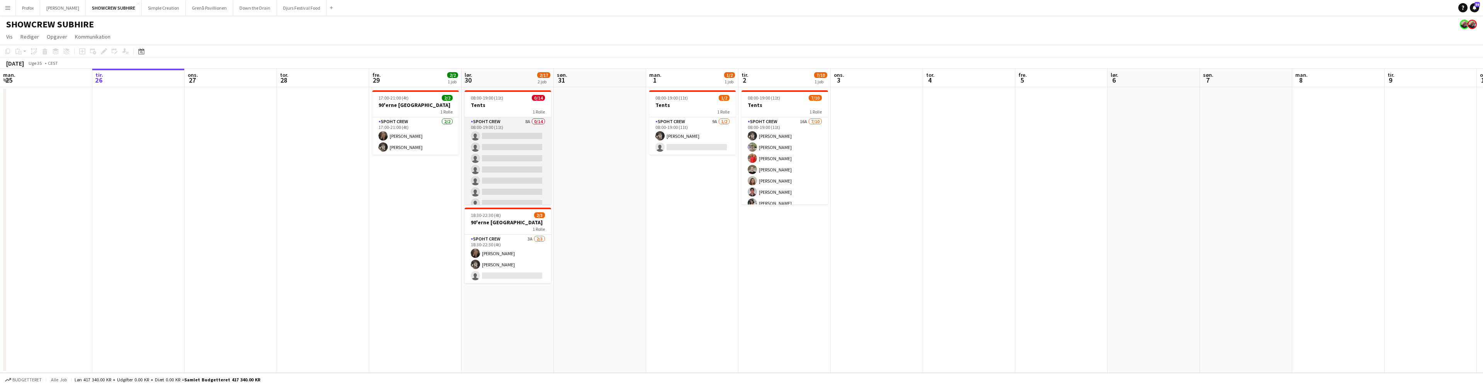
click at [505, 123] on app-card-role "Spoht Crew 8A 0/14 08:00-19:00 (11t) single-neutral-actions single-neutral-acti…" at bounding box center [508, 203] width 87 height 172
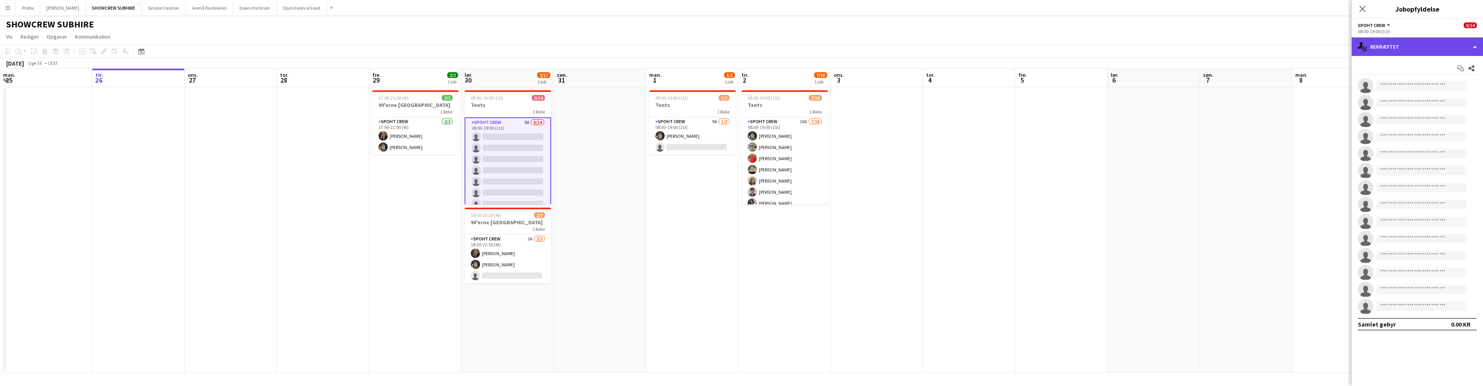
click at [1475, 51] on div "single-neutral-actions-check-2 Bekræftet" at bounding box center [1417, 46] width 131 height 19
